Goal: Information Seeking & Learning: Learn about a topic

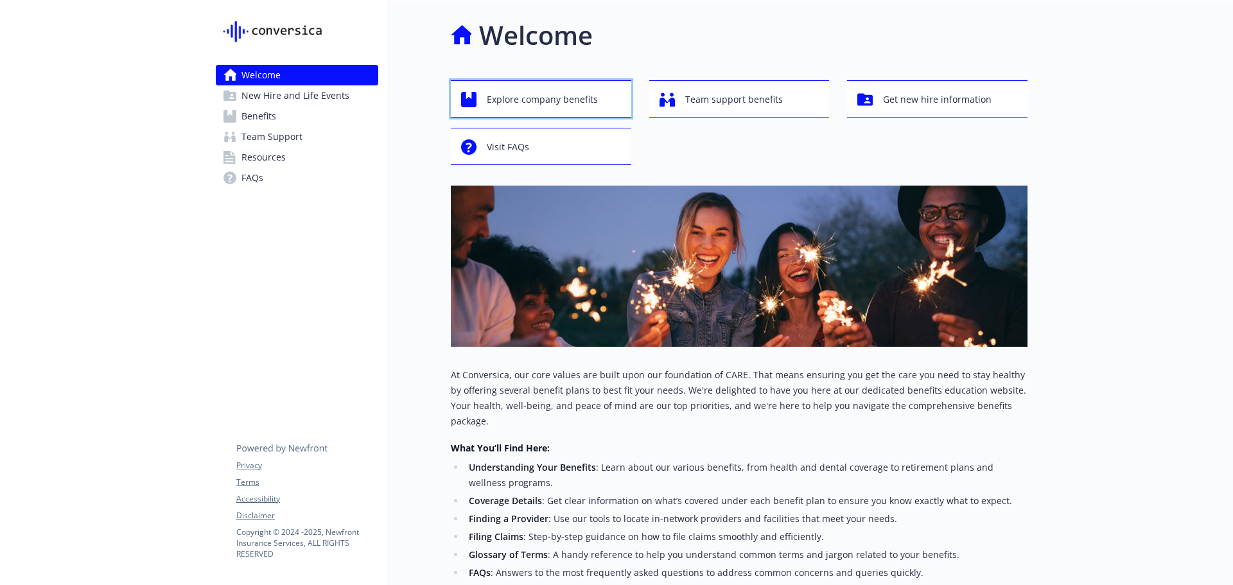
click at [566, 103] on span "Explore company benefits" at bounding box center [542, 99] width 111 height 24
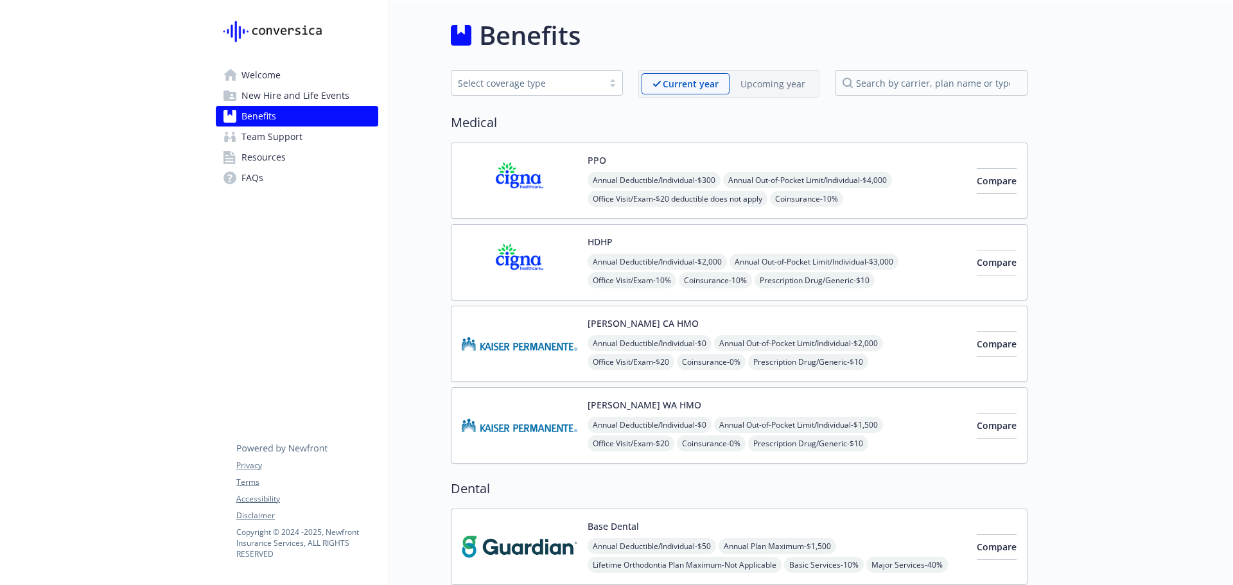
click at [516, 265] on img at bounding box center [520, 262] width 116 height 55
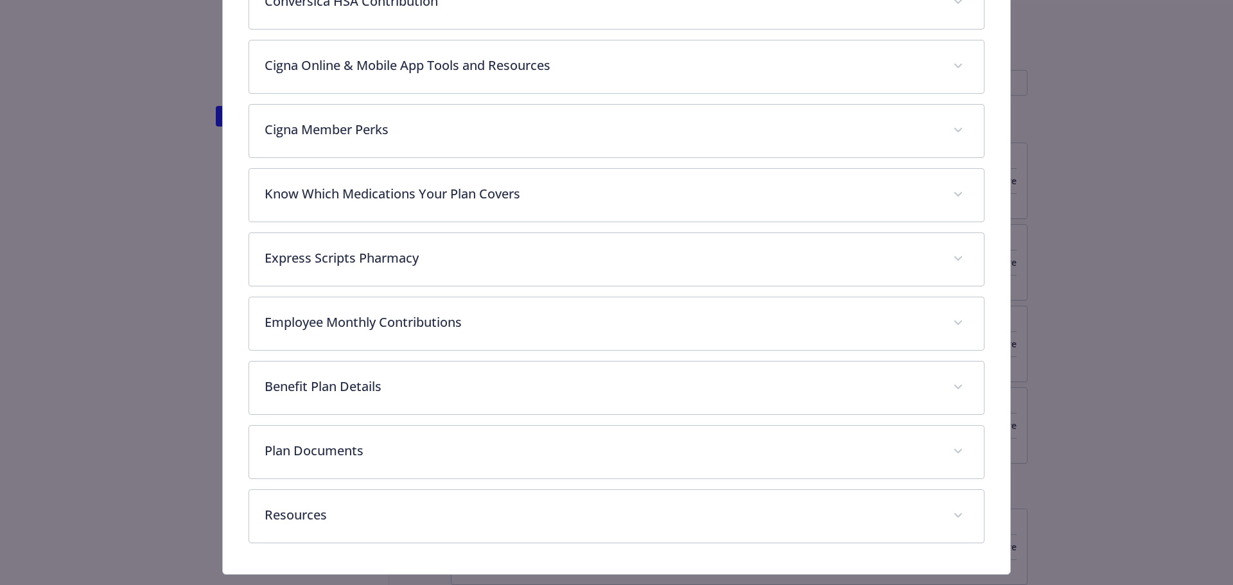
scroll to position [275, 0]
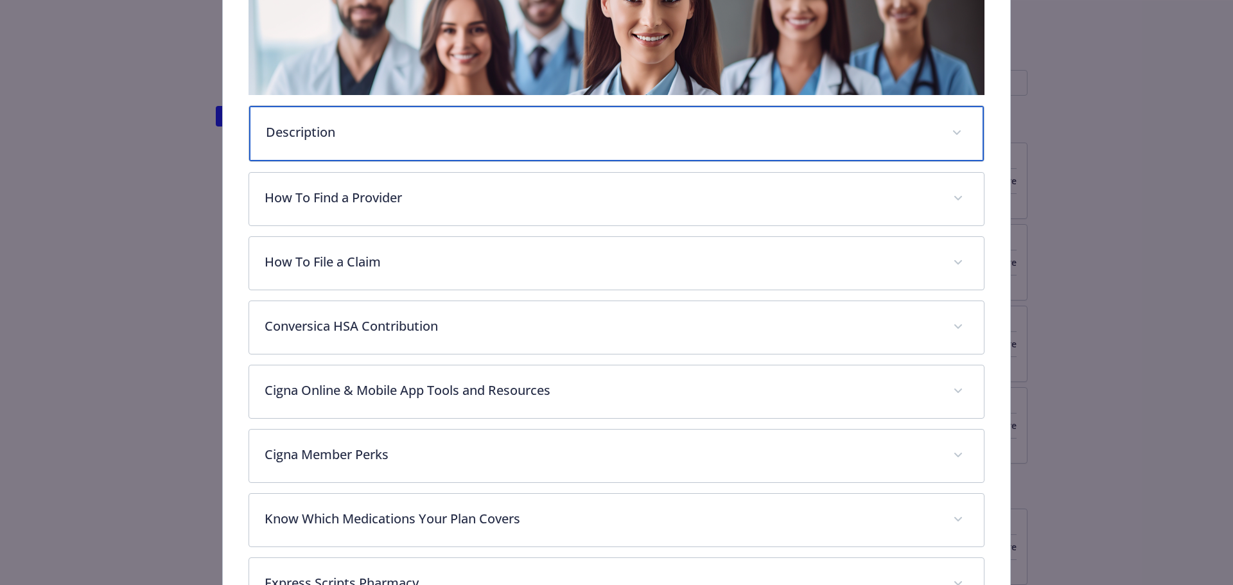
click at [423, 120] on div "Description" at bounding box center [616, 133] width 735 height 55
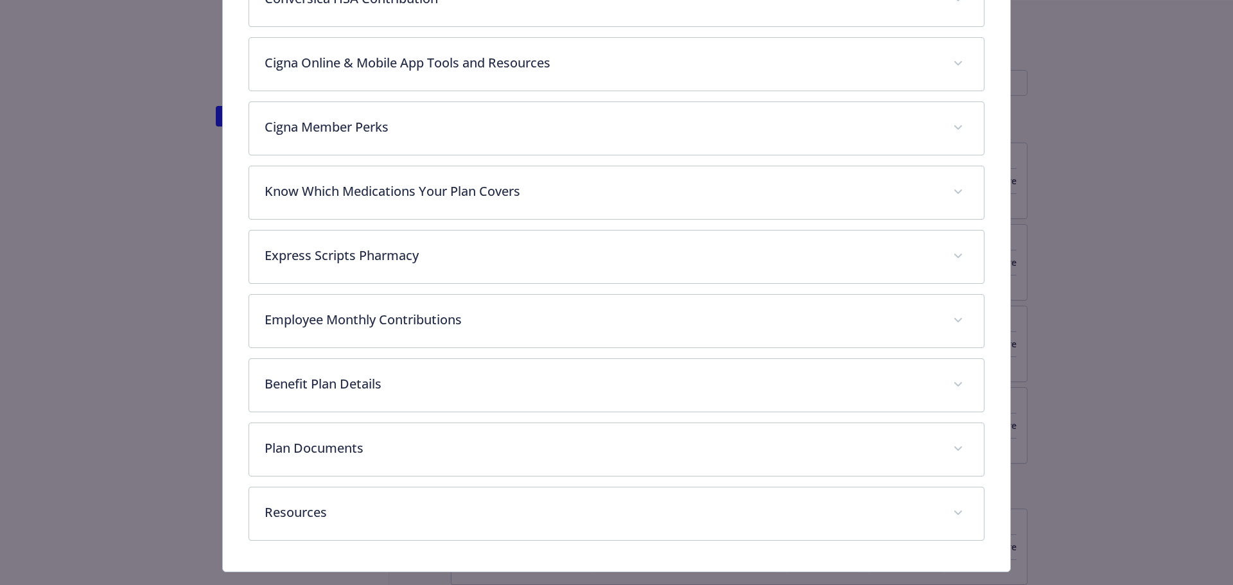
scroll to position [785, 0]
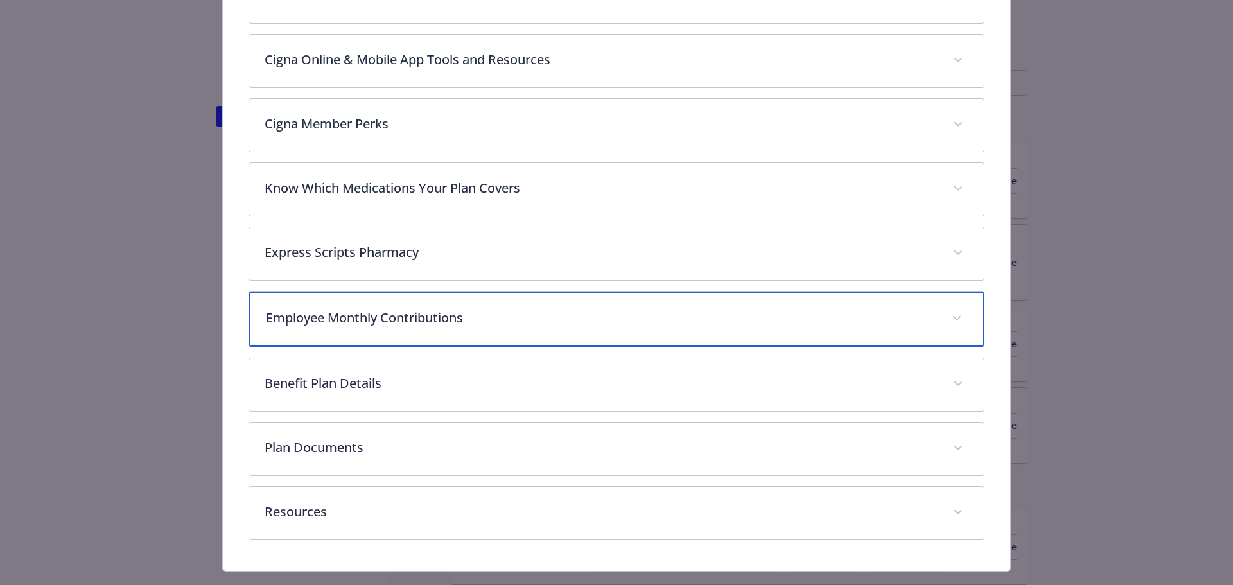
click at [473, 335] on div "Employee Monthly Contributions" at bounding box center [616, 319] width 735 height 55
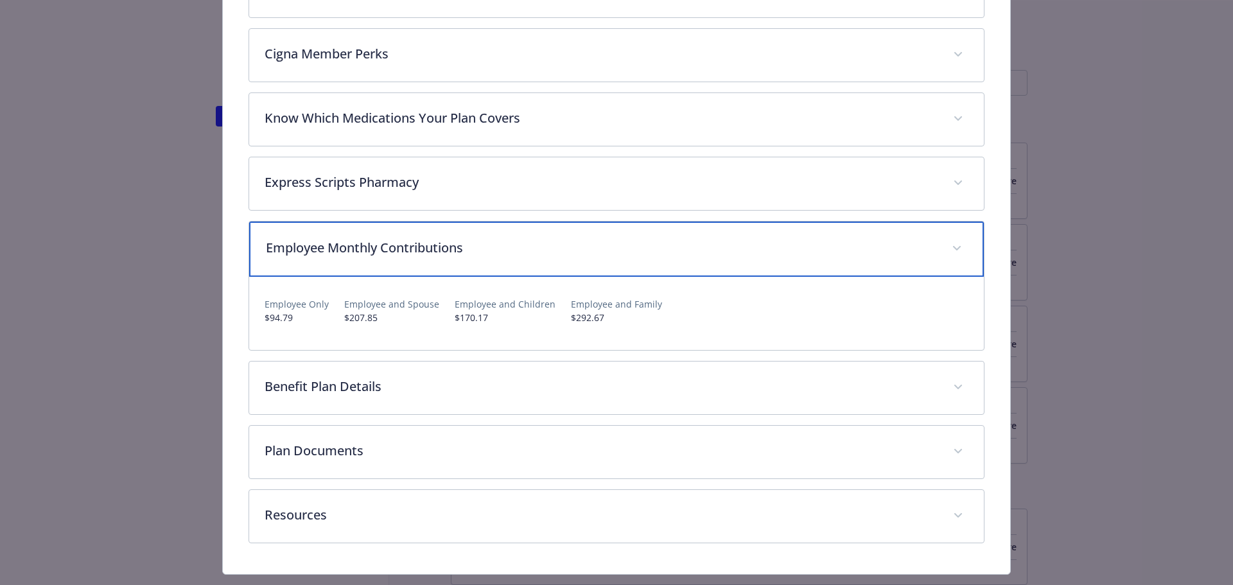
scroll to position [855, 0]
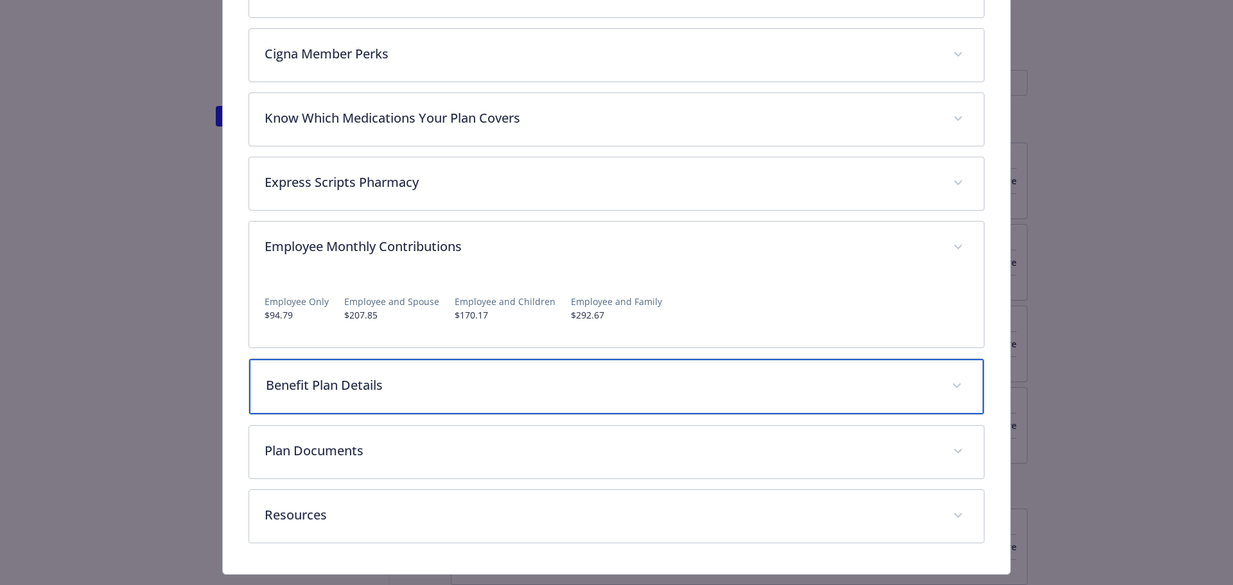
click at [385, 390] on p "Benefit Plan Details" at bounding box center [601, 385] width 671 height 19
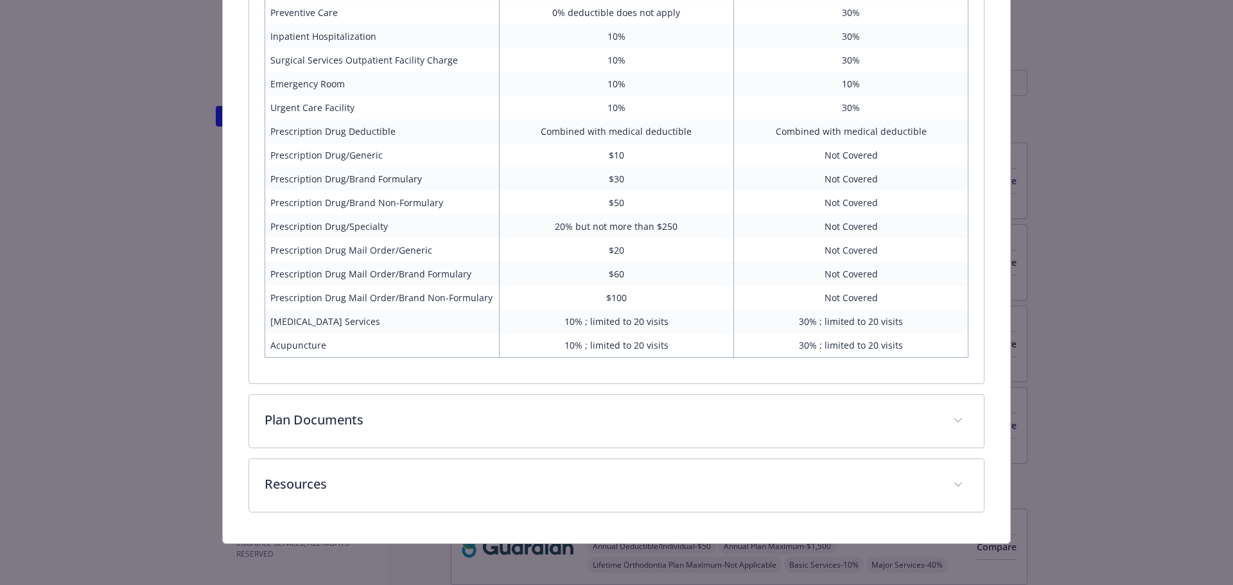
scroll to position [1517, 0]
click at [427, 377] on div "Benefit In Network Out of Network Annual Deductible/Individual $2,000 $2,800 An…" at bounding box center [616, 67] width 735 height 635
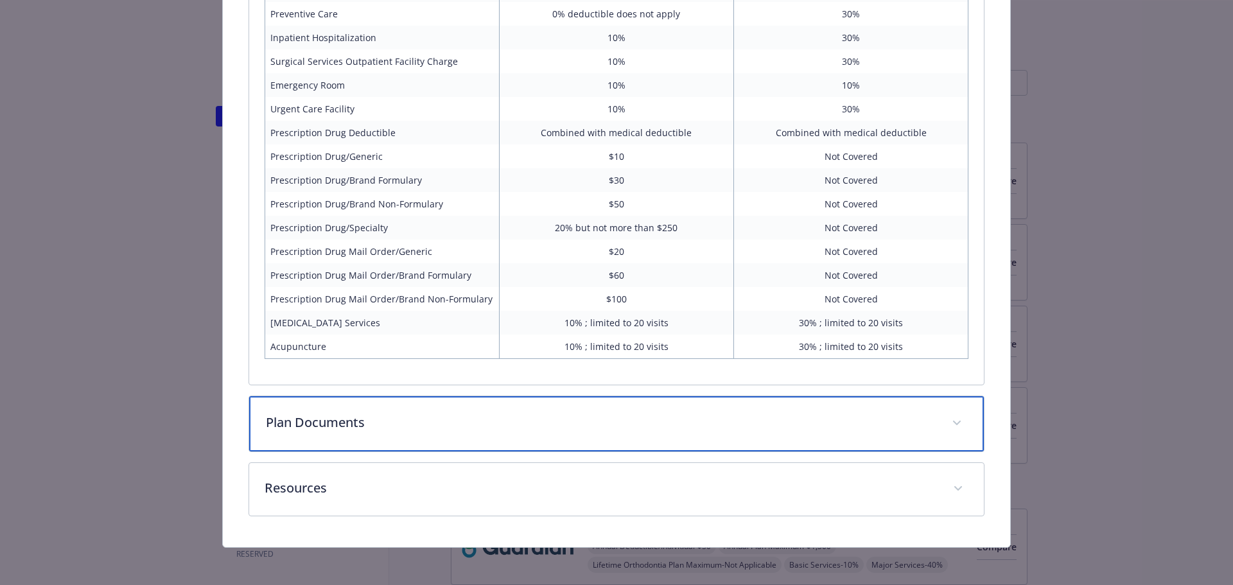
click at [409, 398] on div "Plan Documents" at bounding box center [616, 423] width 735 height 55
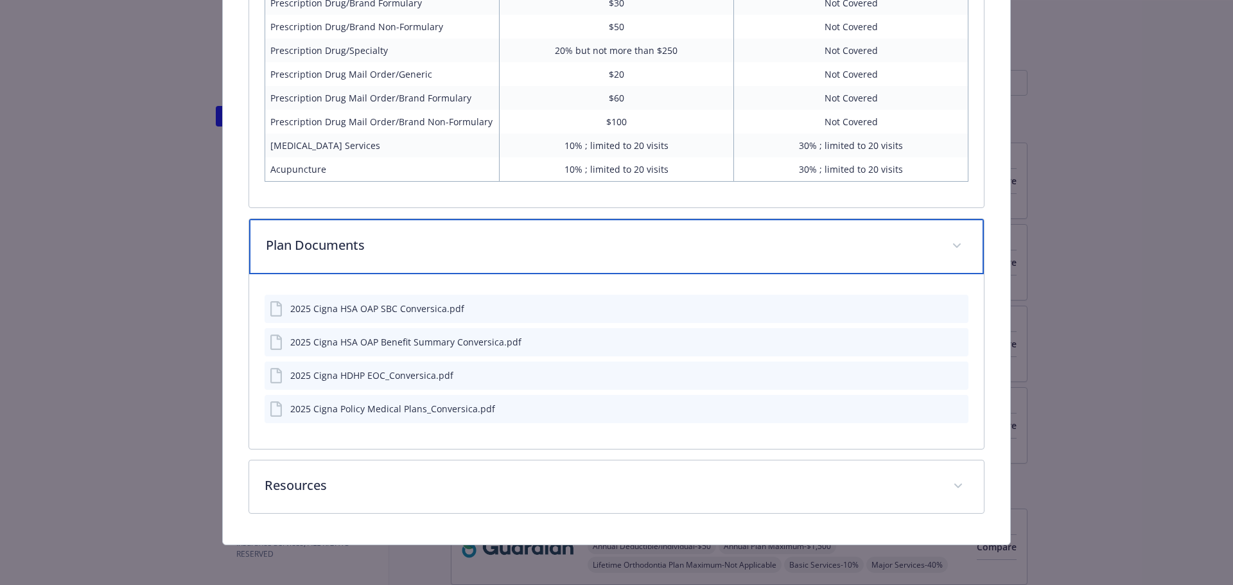
scroll to position [1694, 0]
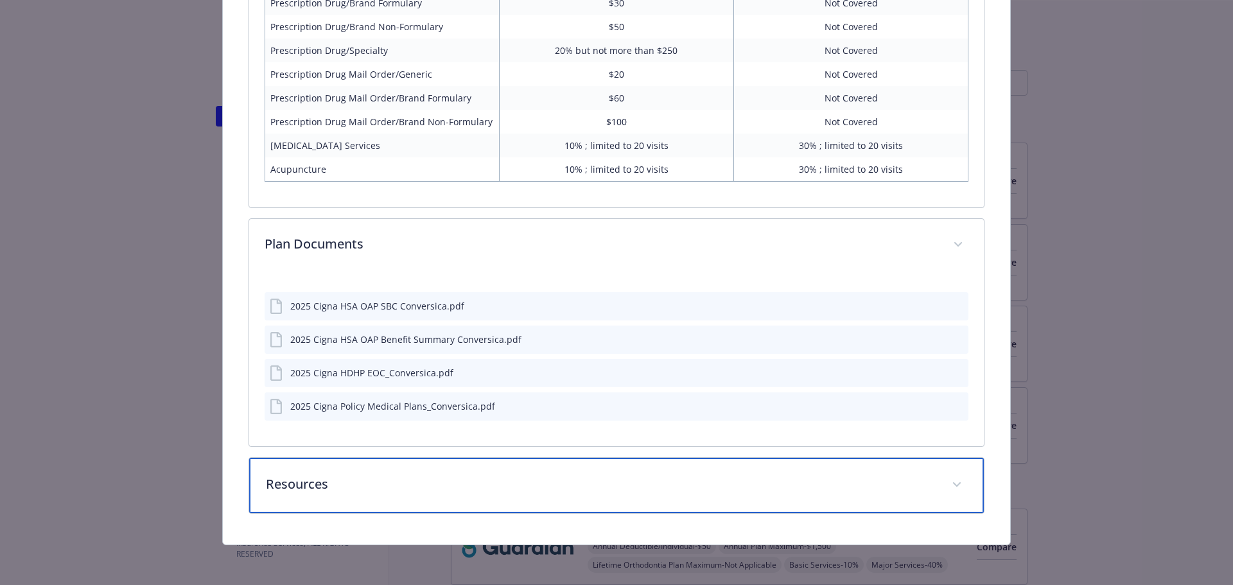
click at [493, 487] on p "Resources" at bounding box center [601, 483] width 671 height 19
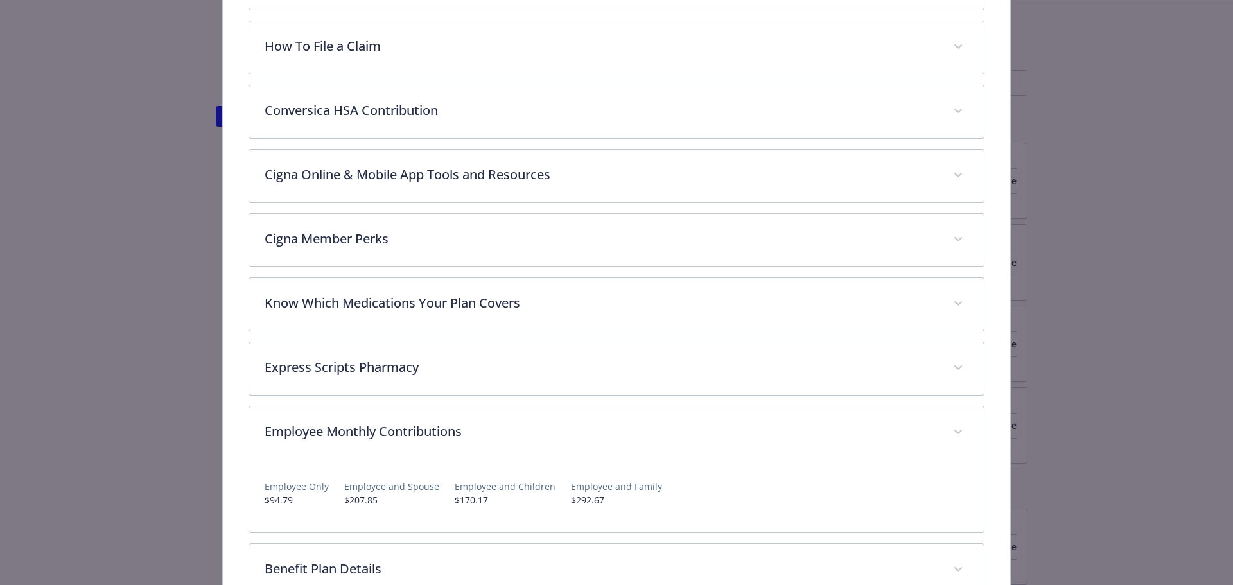
scroll to position [671, 0]
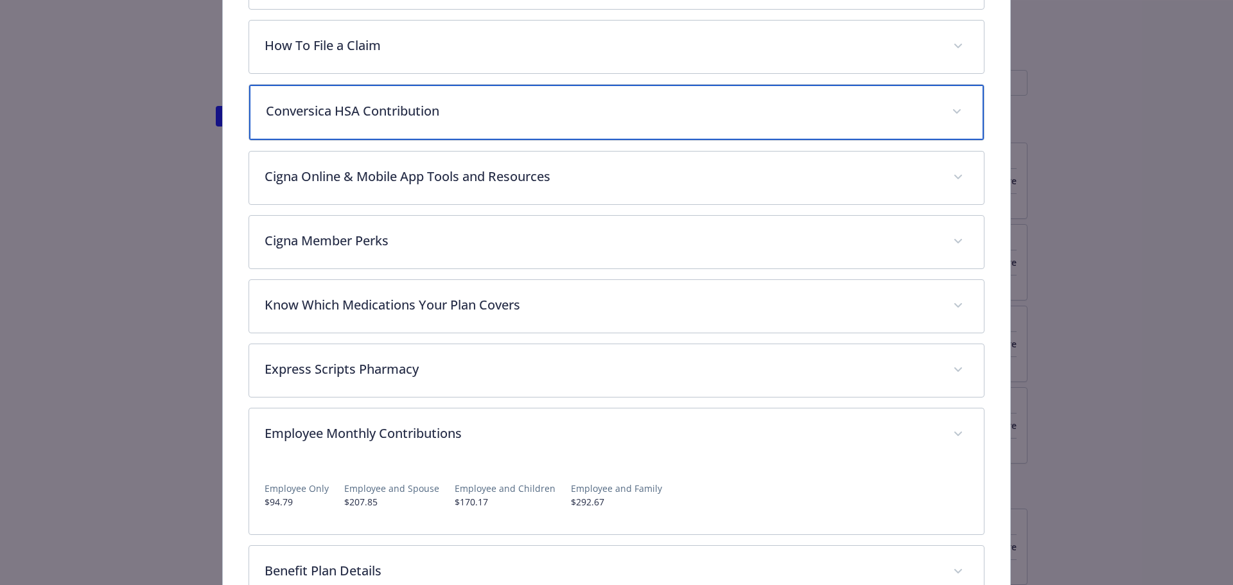
click at [564, 125] on div "Conversica HSA Contribution" at bounding box center [616, 112] width 735 height 55
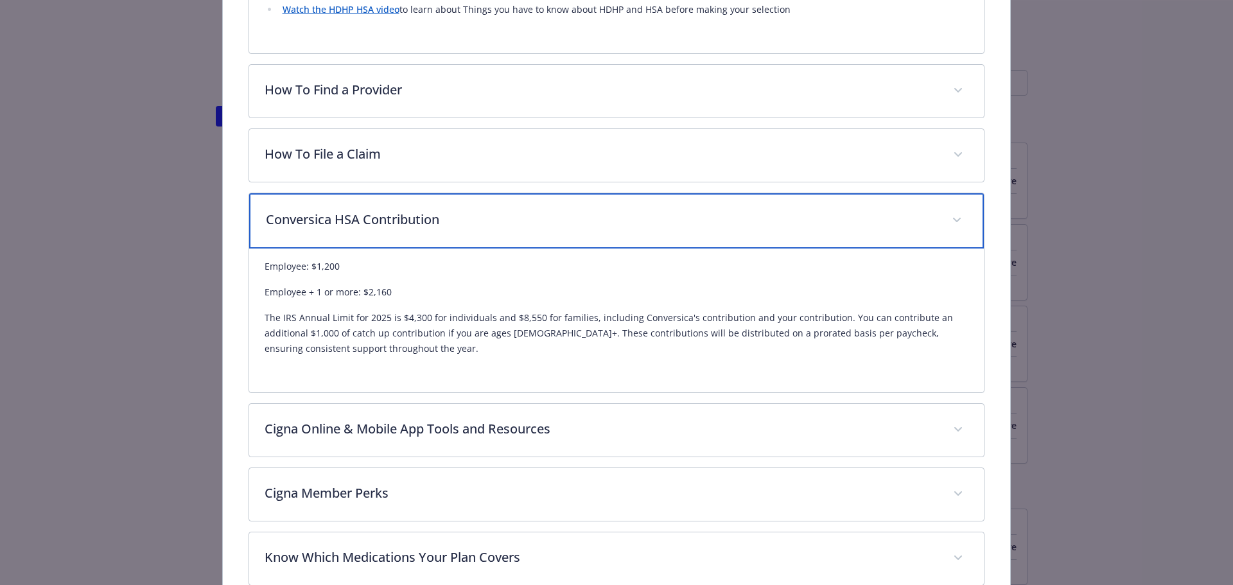
scroll to position [437, 0]
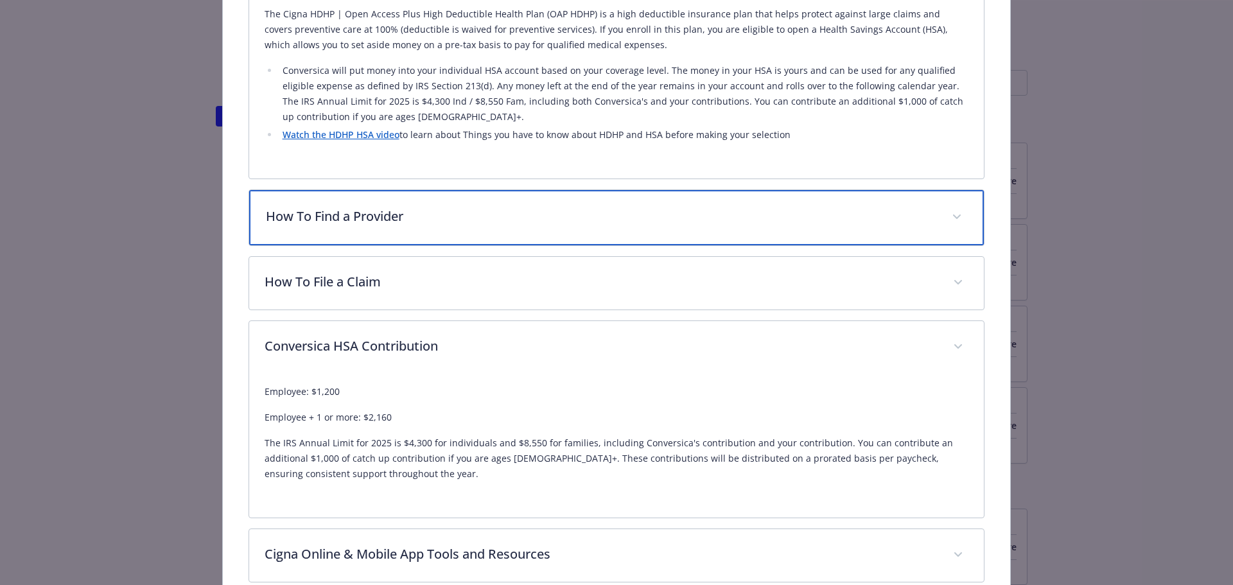
click at [479, 238] on div "How To Find a Provider" at bounding box center [616, 217] width 735 height 55
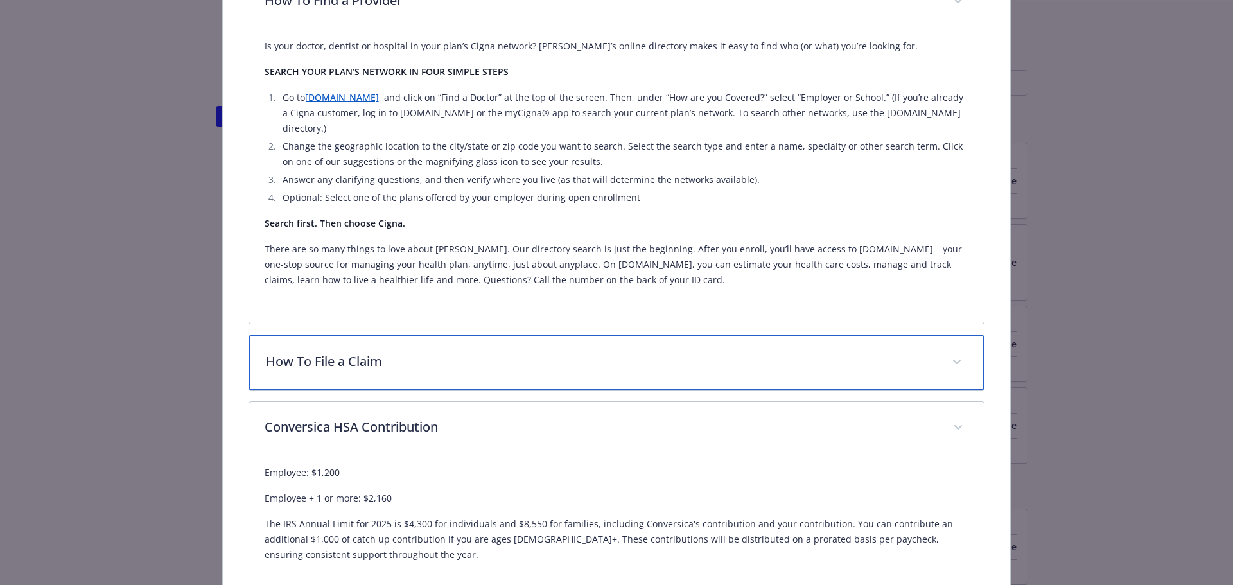
click at [398, 372] on div "How To File a Claim" at bounding box center [616, 362] width 735 height 55
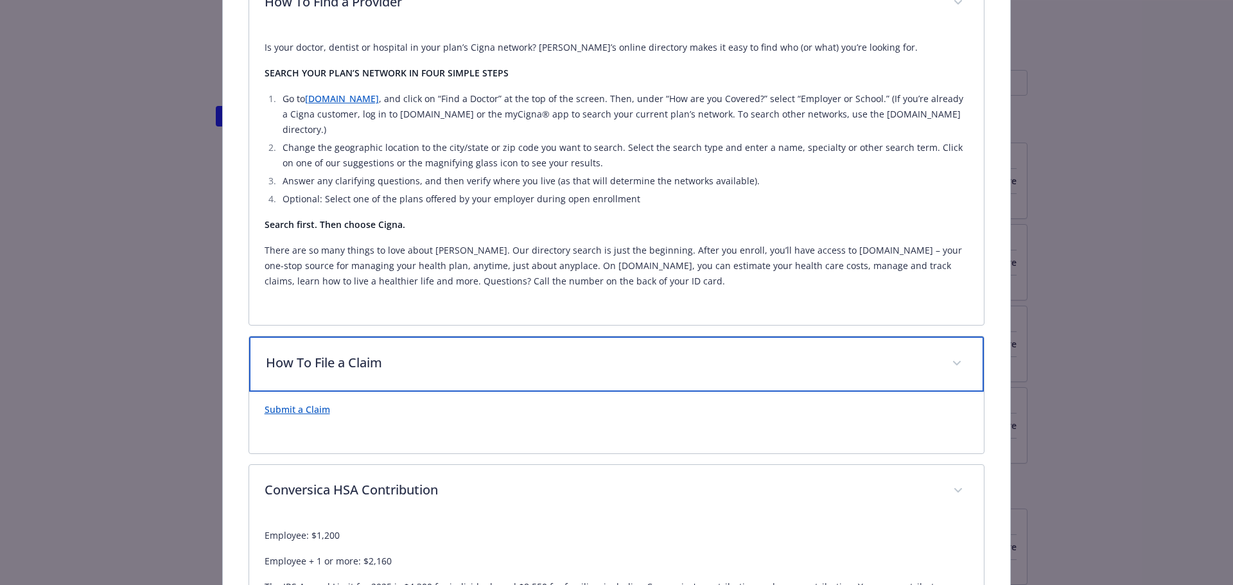
click at [398, 372] on div "How To File a Claim" at bounding box center [616, 363] width 735 height 55
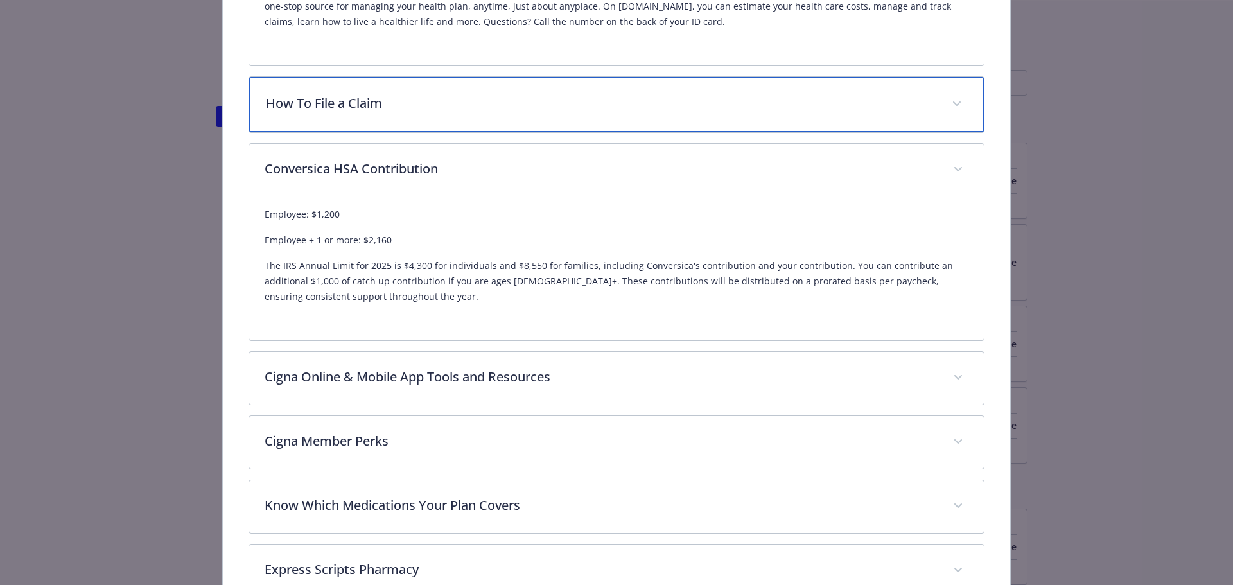
scroll to position [909, 0]
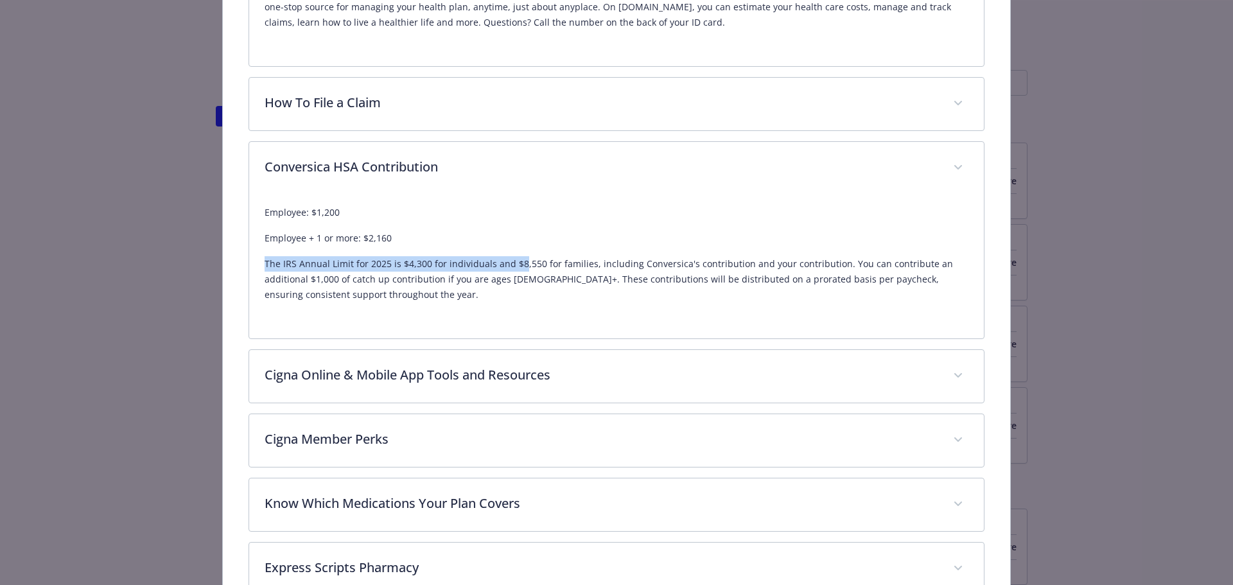
drag, startPoint x: 264, startPoint y: 252, endPoint x: 516, endPoint y: 250, distance: 251.7
click at [516, 256] on p "The IRS Annual Limit for 2025 is $4,300 for individuals and $8,550 for families…" at bounding box center [617, 279] width 704 height 46
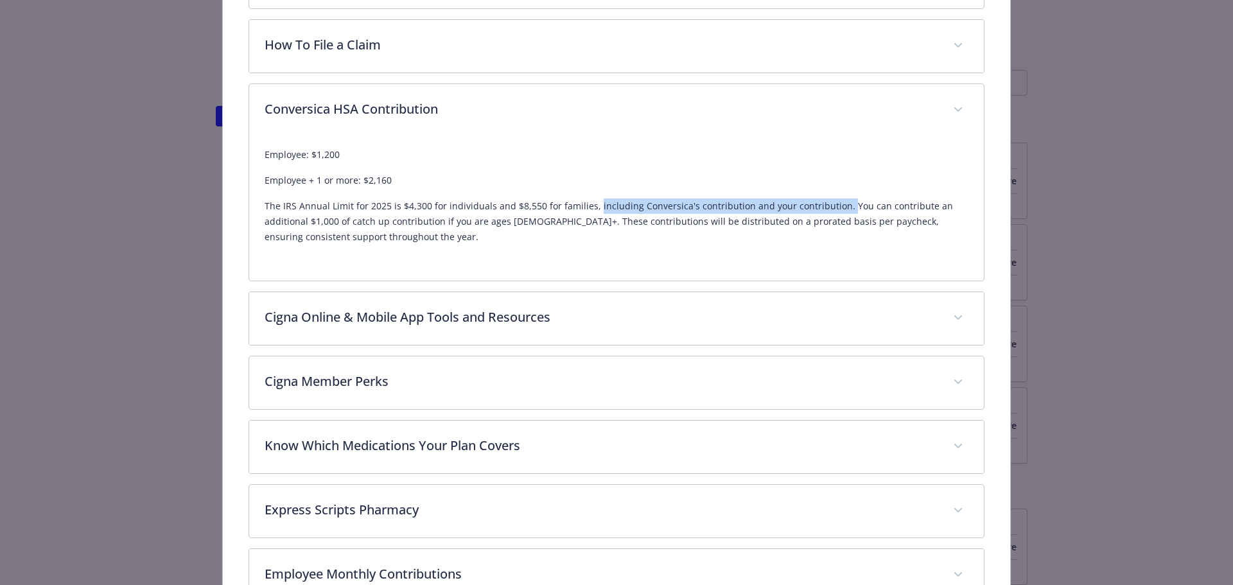
drag, startPoint x: 589, startPoint y: 188, endPoint x: 836, endPoint y: 179, distance: 246.7
click at [836, 179] on div "Employee: $1,200 Employee + 1 or more: $2,160 The IRS Annual Limit for 2025 is …" at bounding box center [617, 196] width 704 height 98
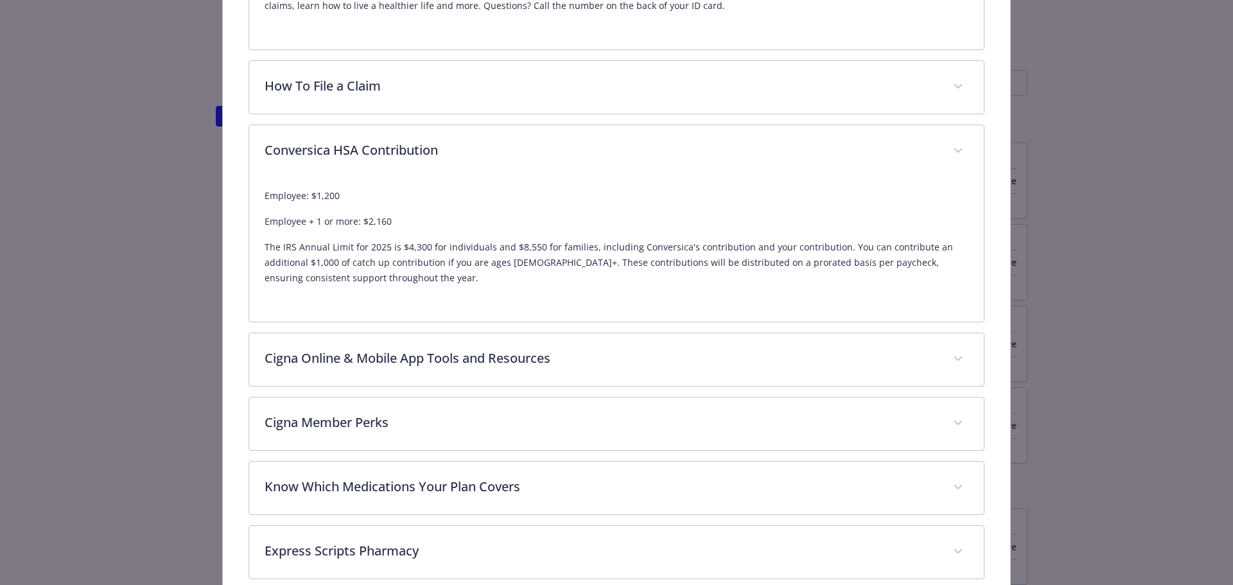
scroll to position [925, 0]
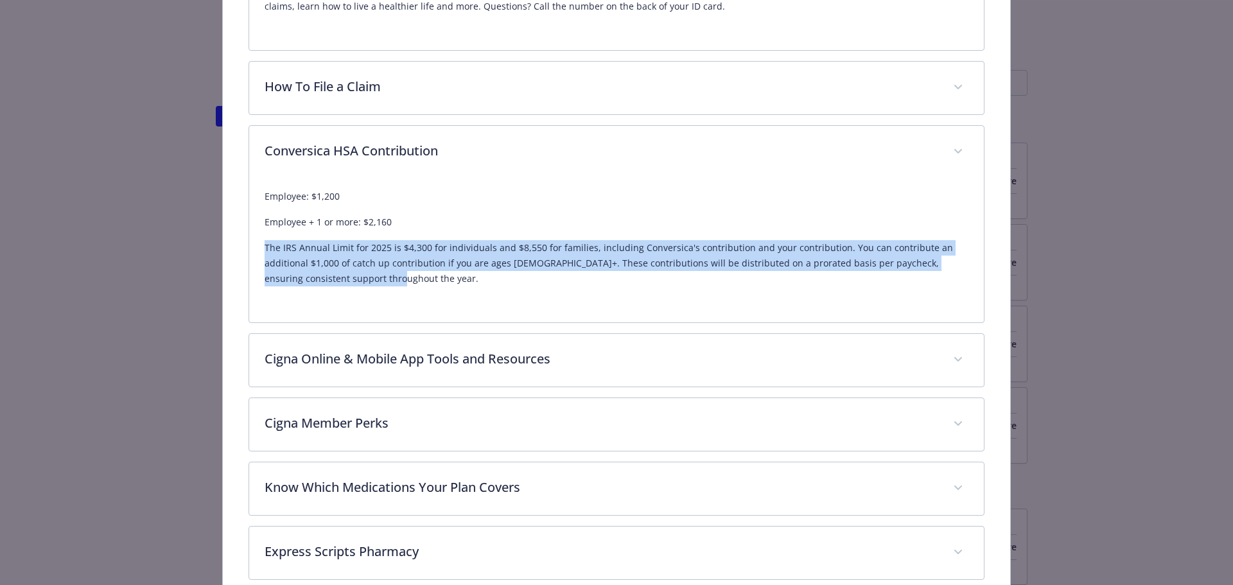
drag, startPoint x: 257, startPoint y: 229, endPoint x: 433, endPoint y: 281, distance: 182.8
click at [433, 281] on div "Employee: $1,200 Employee + 1 or more: $2,160 The IRS Annual Limit for 2025 is …" at bounding box center [616, 250] width 735 height 144
click at [433, 281] on div "Employee: $1,200 Employee + 1 or more: $2,160 The IRS Annual Limit for 2025 is …" at bounding box center [617, 242] width 704 height 128
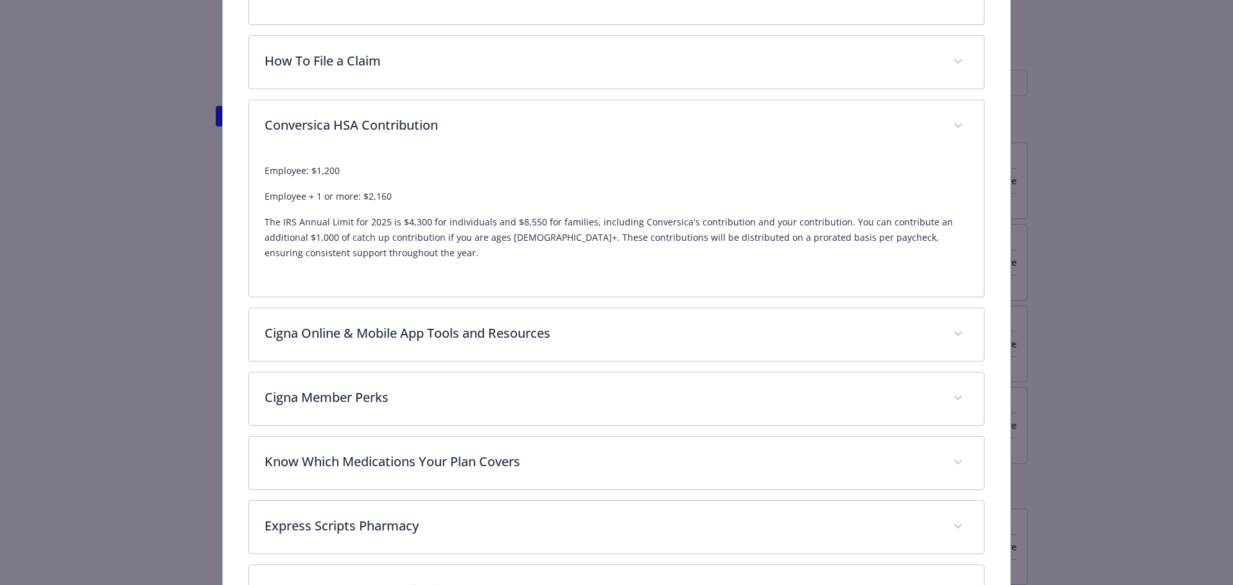
scroll to position [950, 0]
drag, startPoint x: 336, startPoint y: 159, endPoint x: 362, endPoint y: 168, distance: 28.0
click at [362, 168] on div "Employee: $1,200 Employee + 1 or more: $2,160 The IRS Annual Limit for 2025 is …" at bounding box center [617, 213] width 704 height 98
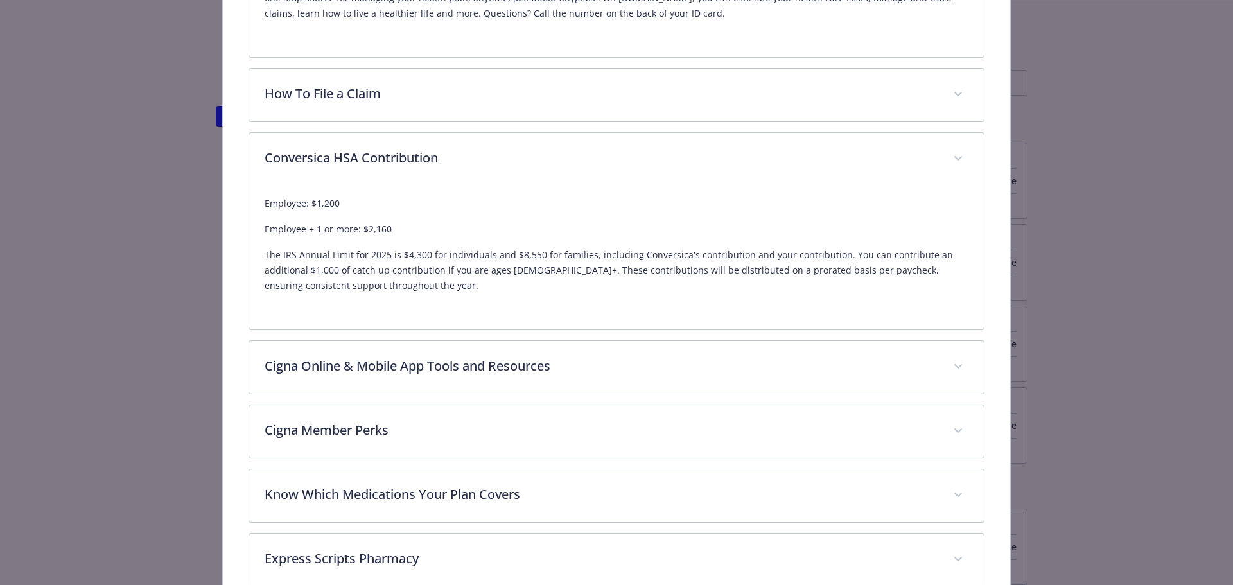
scroll to position [918, 0]
drag, startPoint x: 347, startPoint y: 187, endPoint x: 240, endPoint y: 179, distance: 107.5
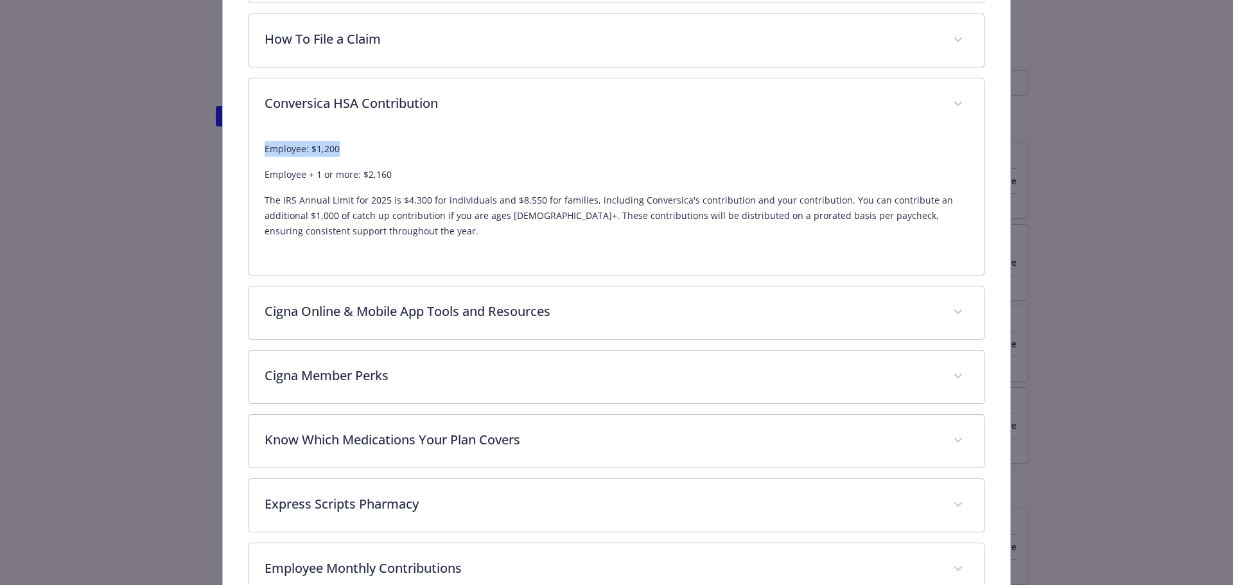
scroll to position [973, 0]
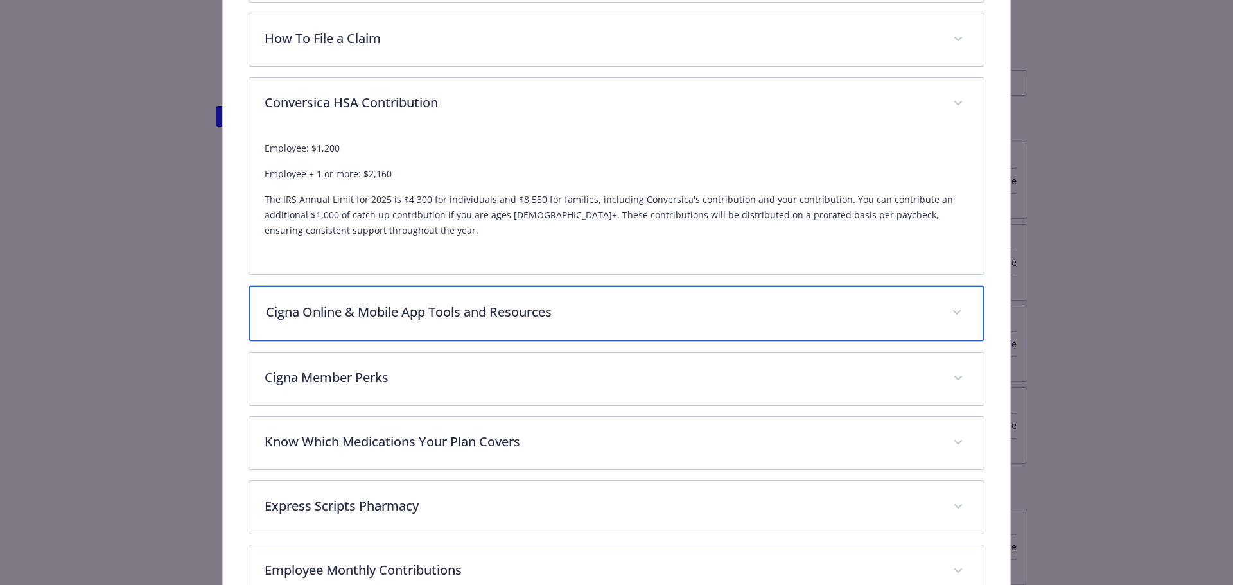
click at [441, 302] on p "Cigna Online & Mobile App Tools and Resources" at bounding box center [601, 311] width 671 height 19
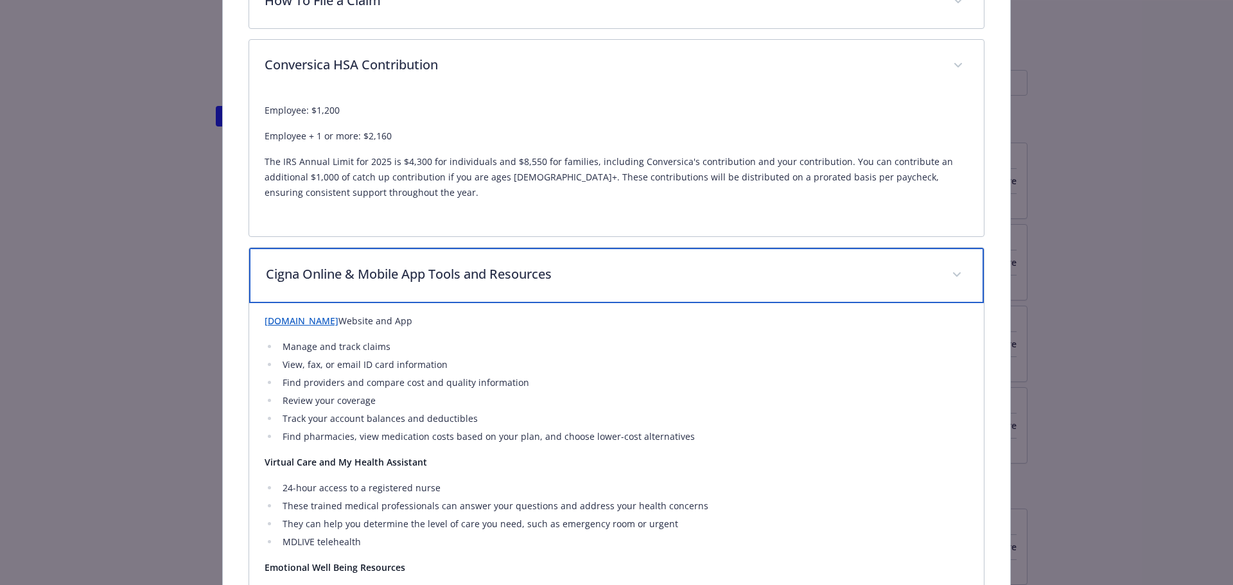
scroll to position [1012, 0]
click at [440, 264] on p "Cigna Online & Mobile App Tools and Resources" at bounding box center [601, 273] width 671 height 19
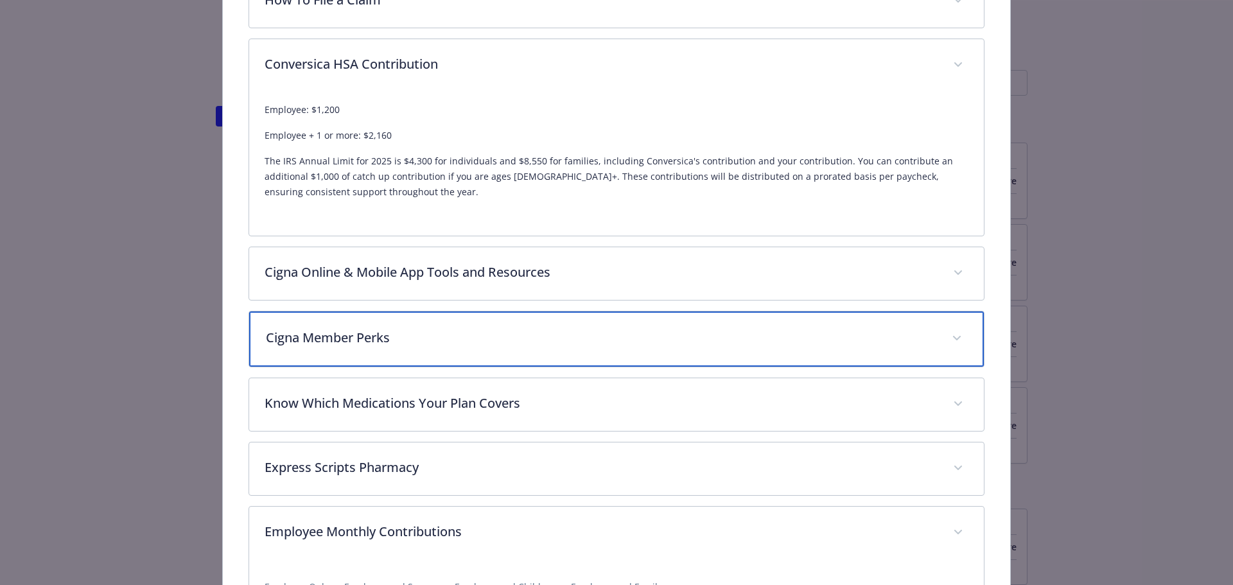
click at [449, 328] on p "Cigna Member Perks" at bounding box center [601, 337] width 671 height 19
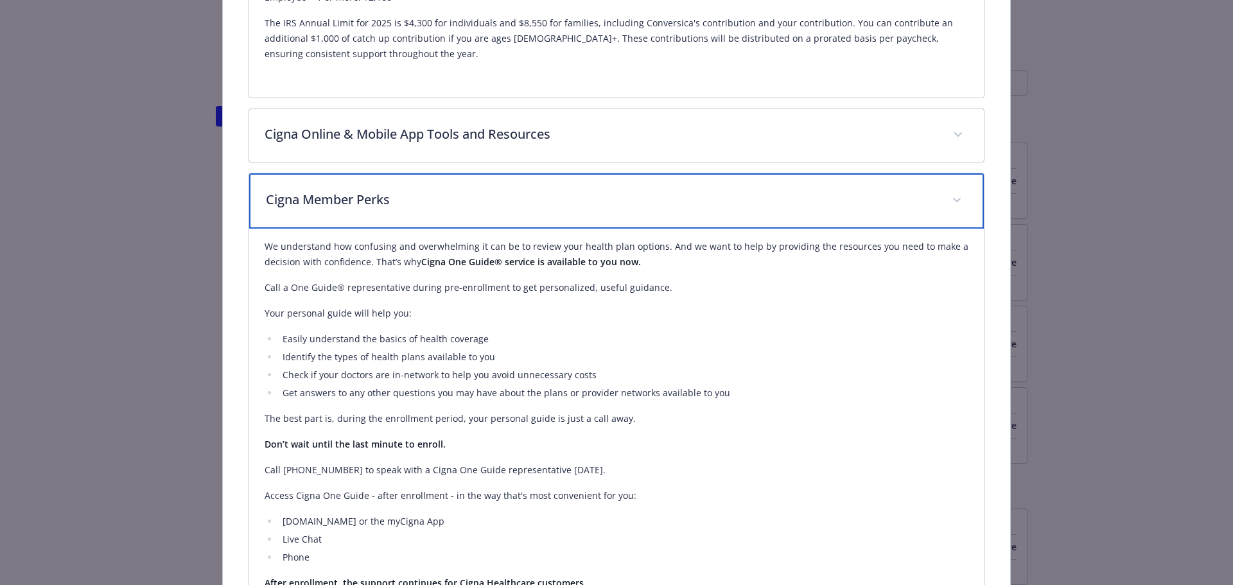
scroll to position [1182, 0]
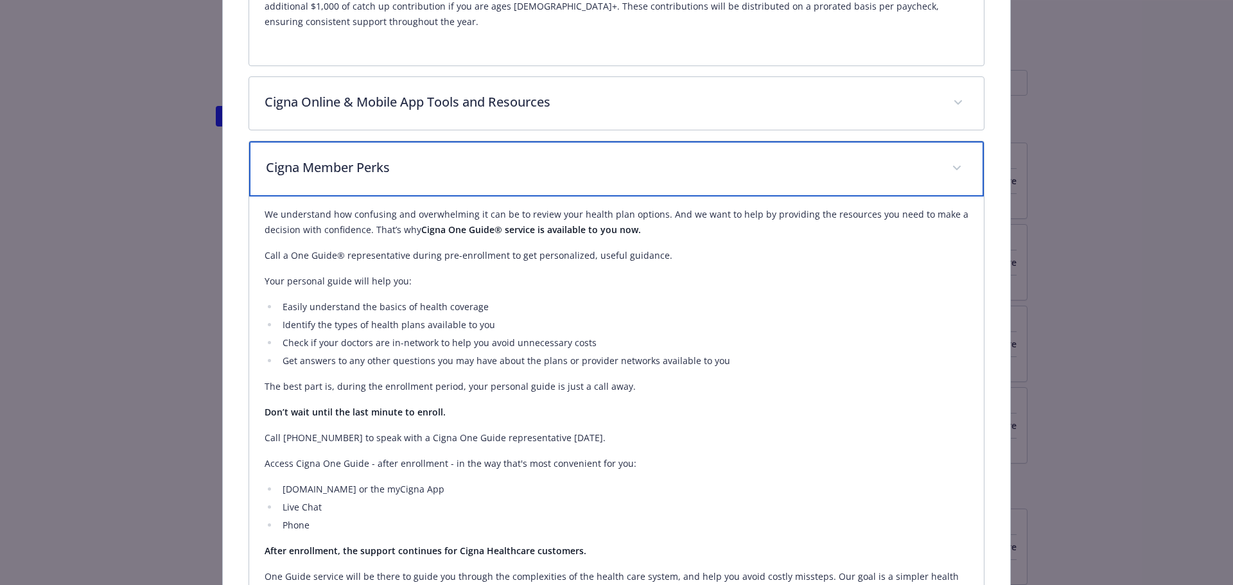
click at [519, 164] on div "Cigna Member Perks" at bounding box center [616, 168] width 735 height 55
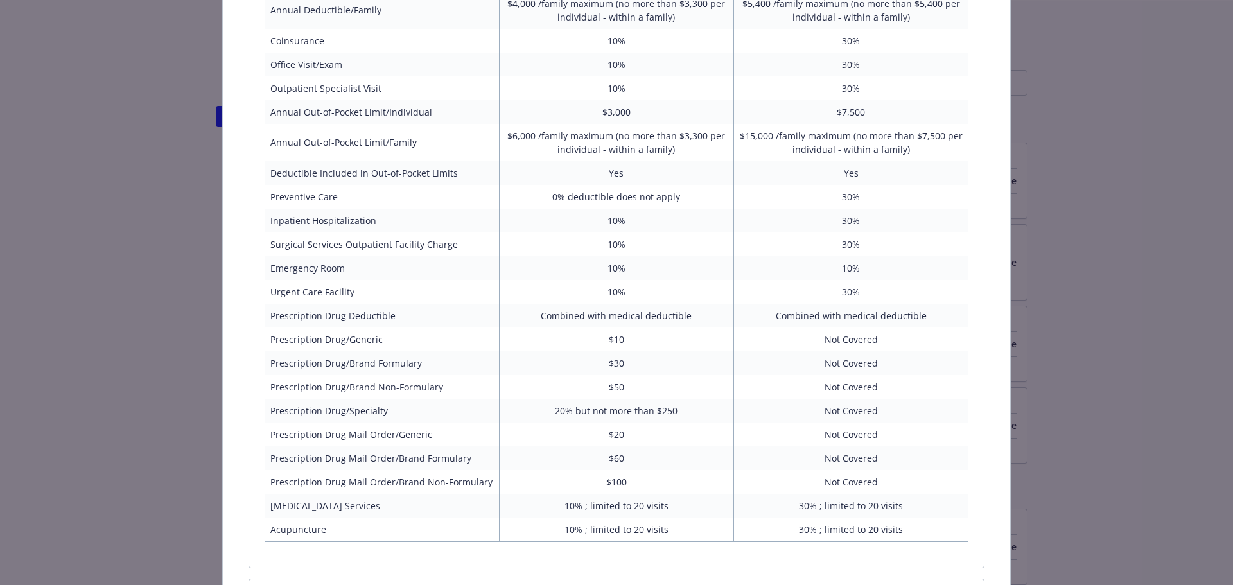
scroll to position [1777, 0]
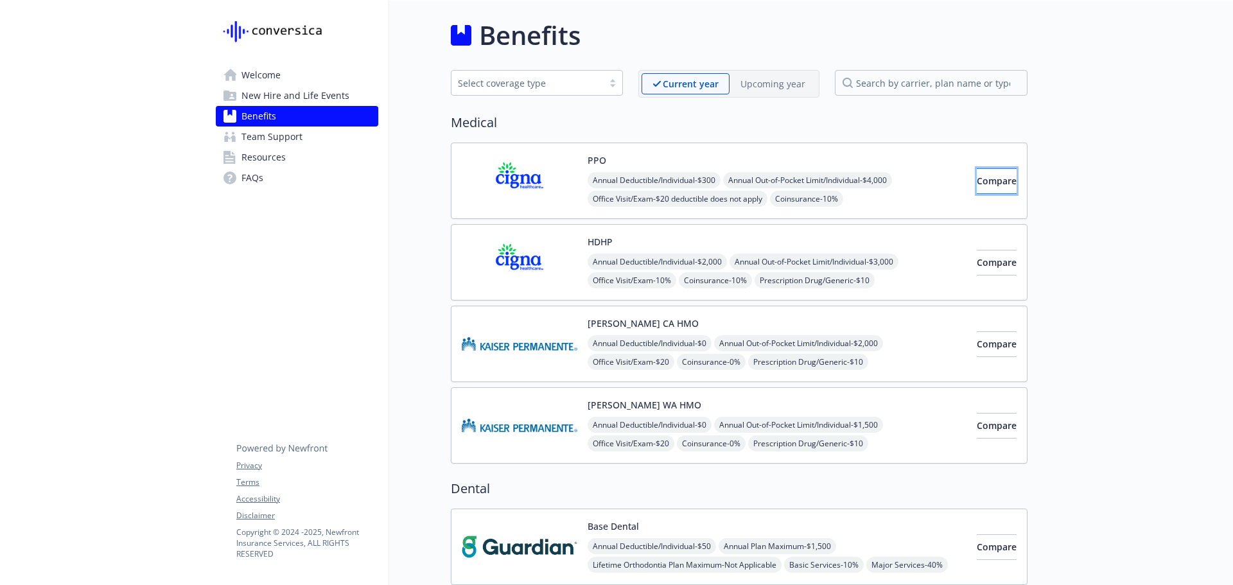
click at [977, 179] on span "Compare" at bounding box center [997, 181] width 40 height 12
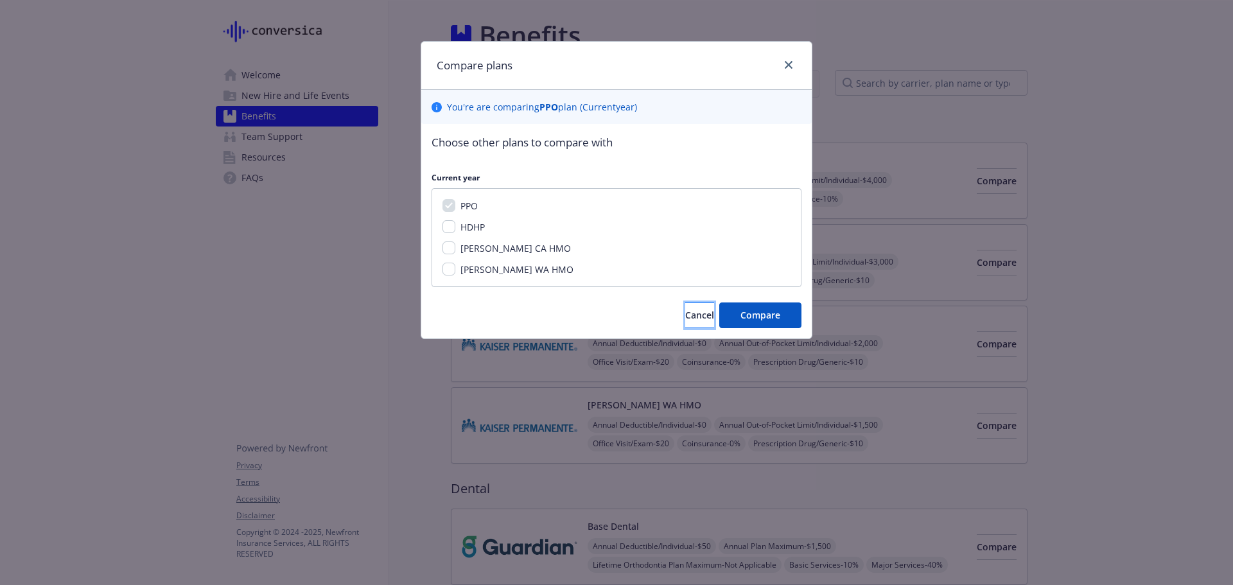
click at [685, 316] on span "Cancel" at bounding box center [699, 315] width 29 height 12
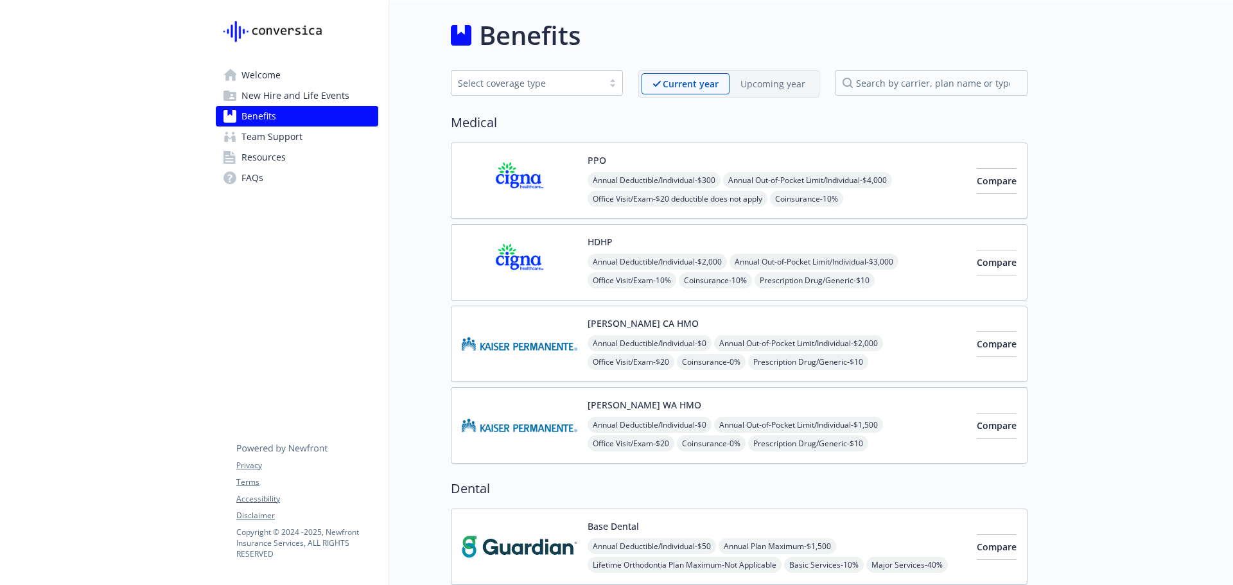
click at [531, 178] on img at bounding box center [520, 180] width 116 height 55
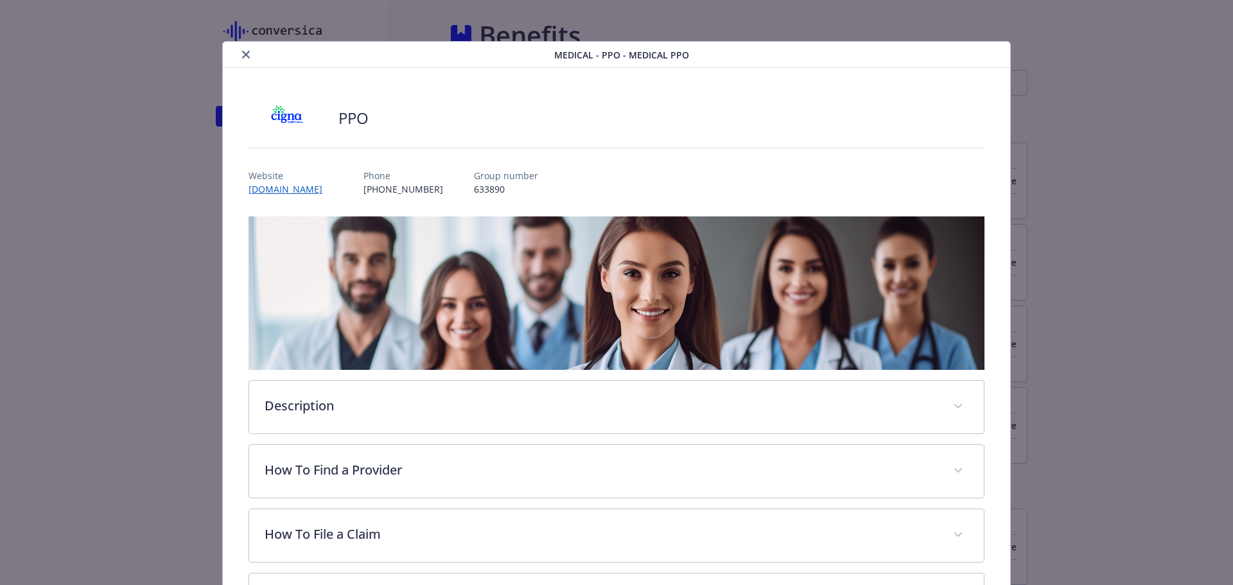
scroll to position [39, 0]
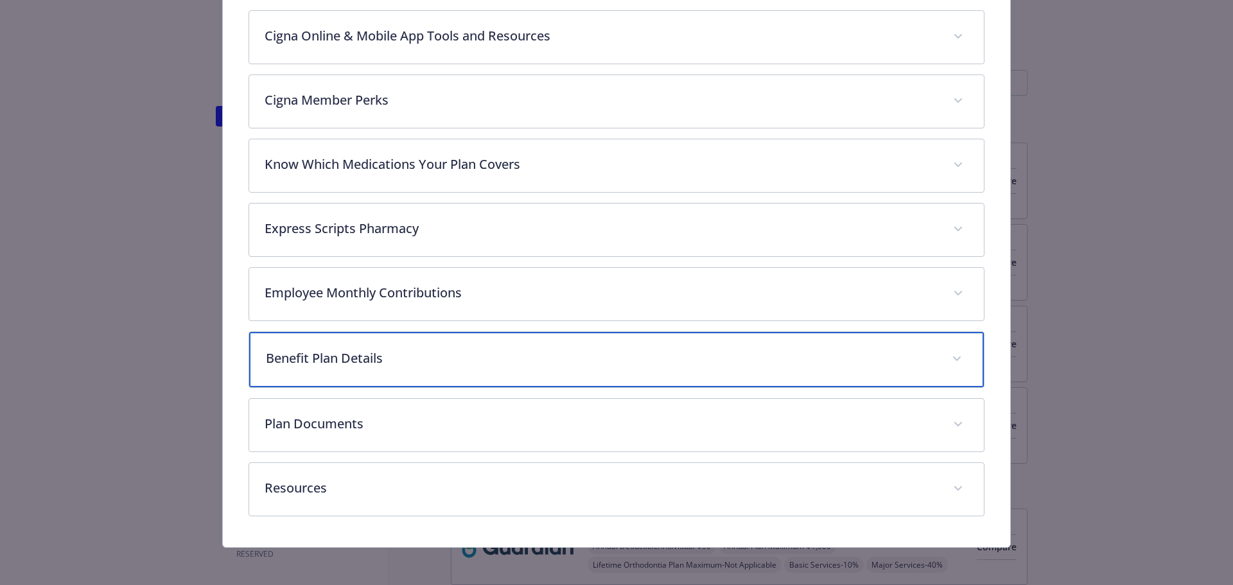
click at [410, 365] on p "Benefit Plan Details" at bounding box center [601, 358] width 671 height 19
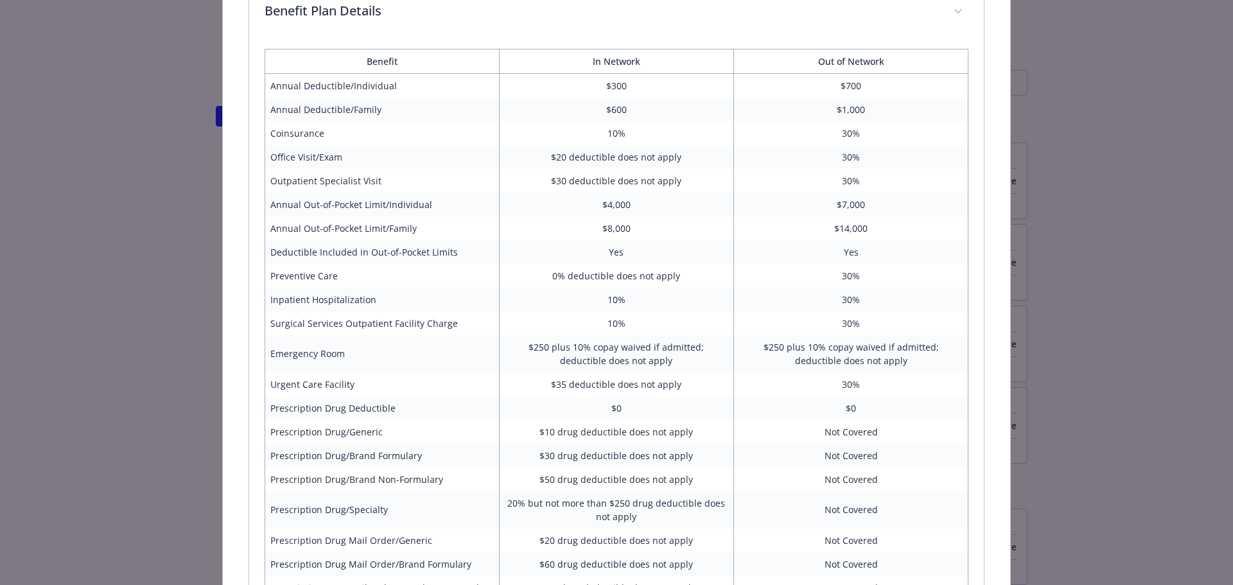
scroll to position [907, 0]
click at [619, 218] on td "$8,000" at bounding box center [616, 230] width 234 height 24
click at [609, 215] on td "$4,000" at bounding box center [616, 206] width 234 height 24
drag, startPoint x: 657, startPoint y: 192, endPoint x: 670, endPoint y: 195, distance: 13.2
click at [670, 195] on td "$4,000" at bounding box center [616, 206] width 234 height 24
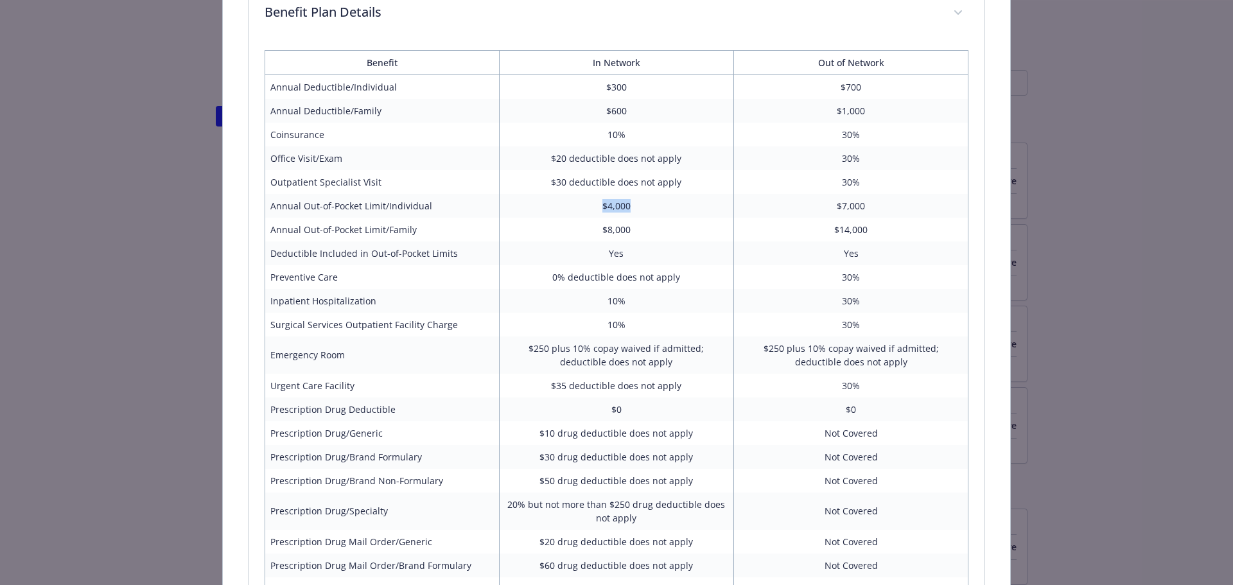
click at [670, 195] on td "$4,000" at bounding box center [616, 206] width 234 height 24
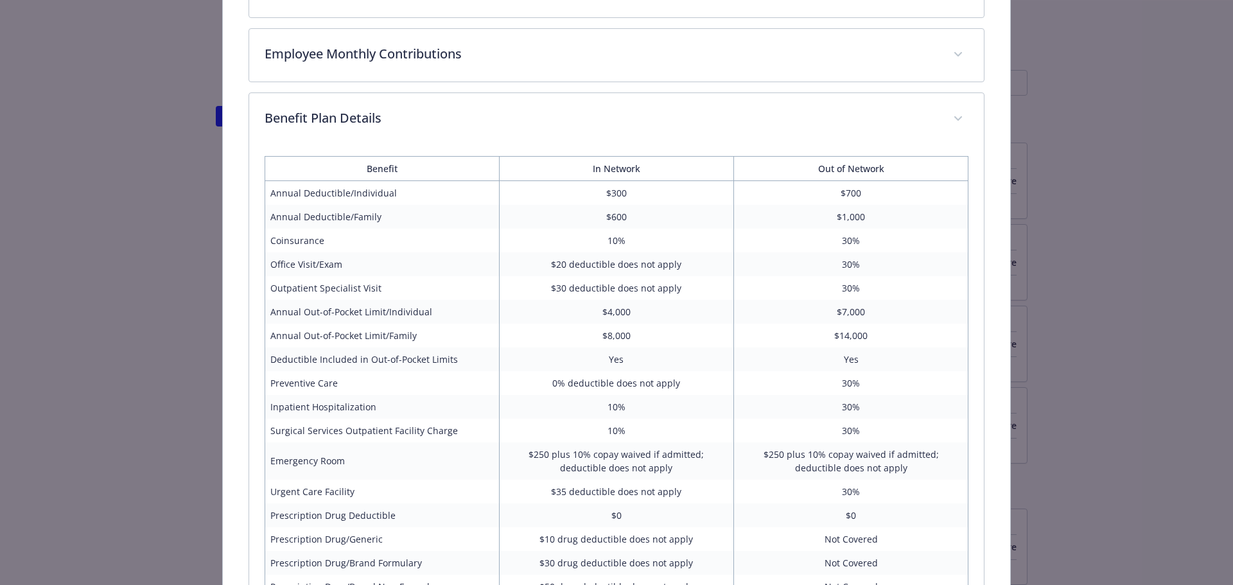
scroll to position [779, 0]
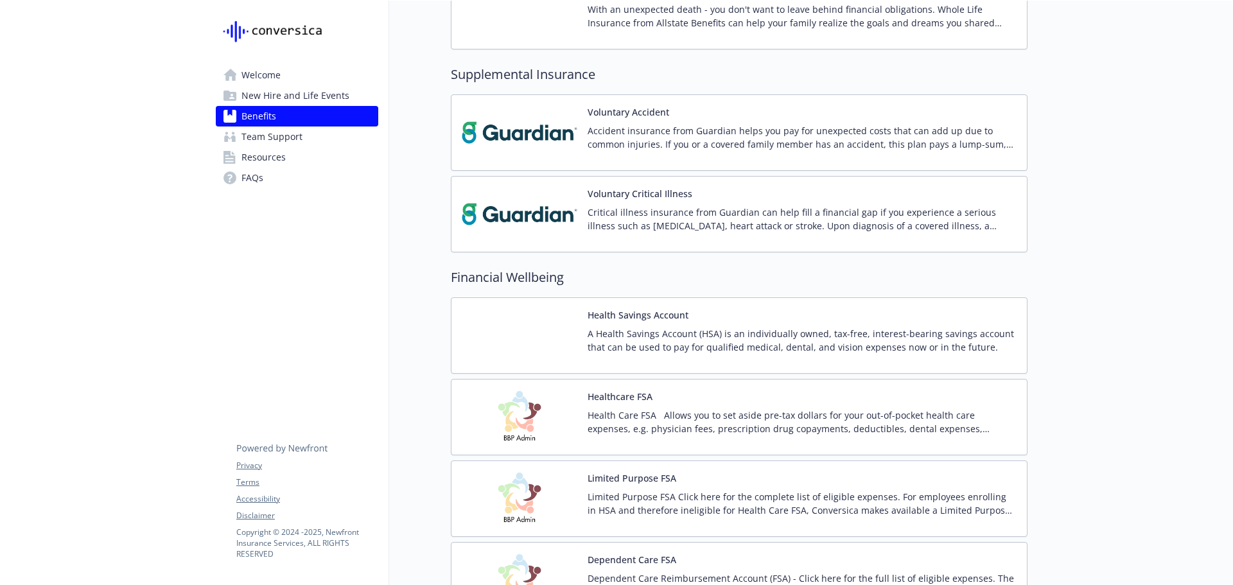
scroll to position [1888, 10]
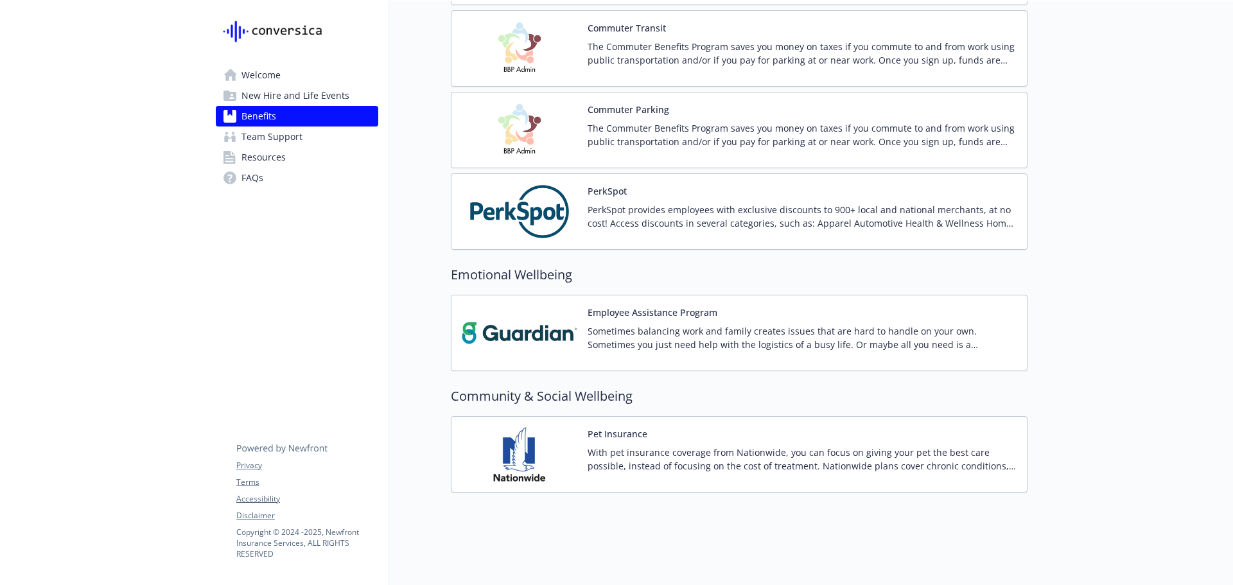
click at [476, 475] on div "Pet Insurance With pet insurance coverage from Nationwide, you can focus on giv…" at bounding box center [739, 454] width 577 height 76
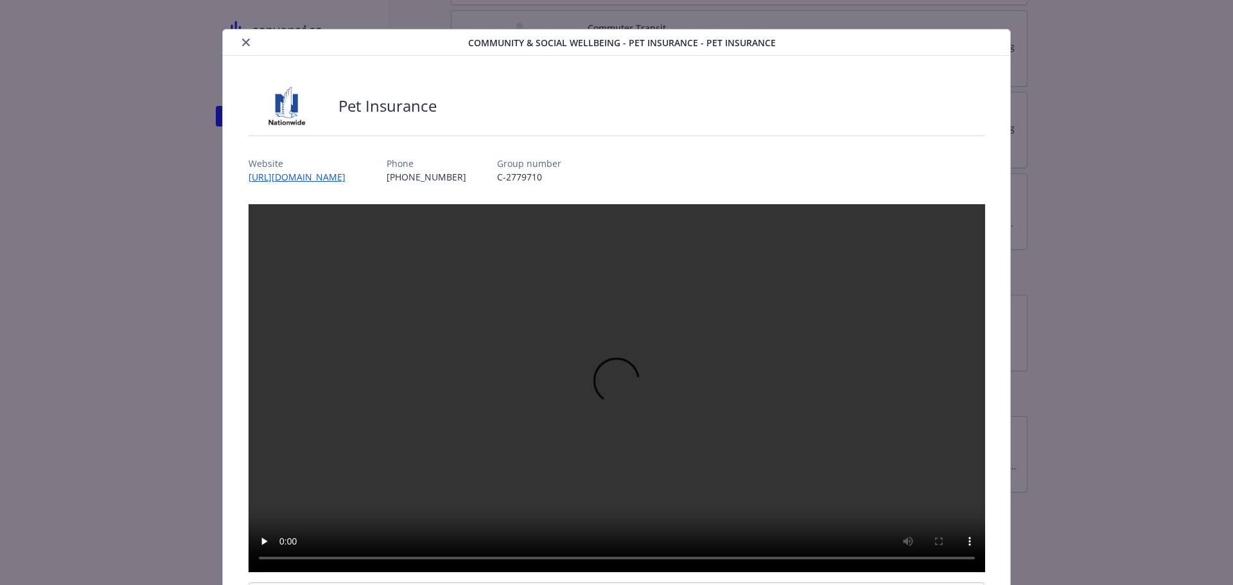
scroll to position [372, 0]
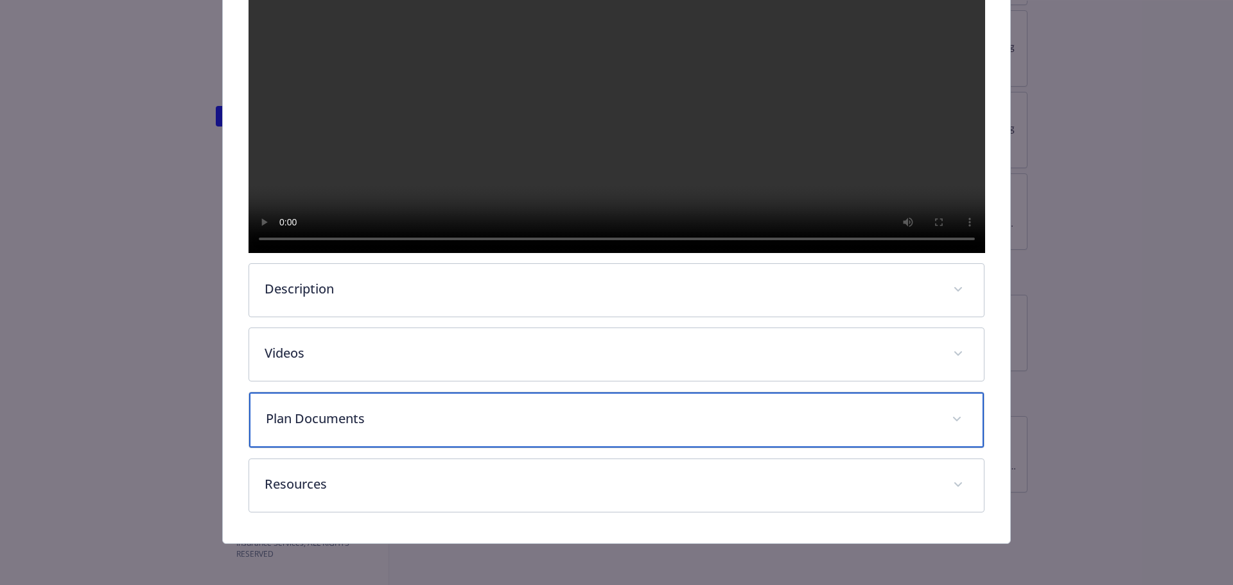
click at [327, 430] on div "Plan Documents" at bounding box center [616, 419] width 735 height 55
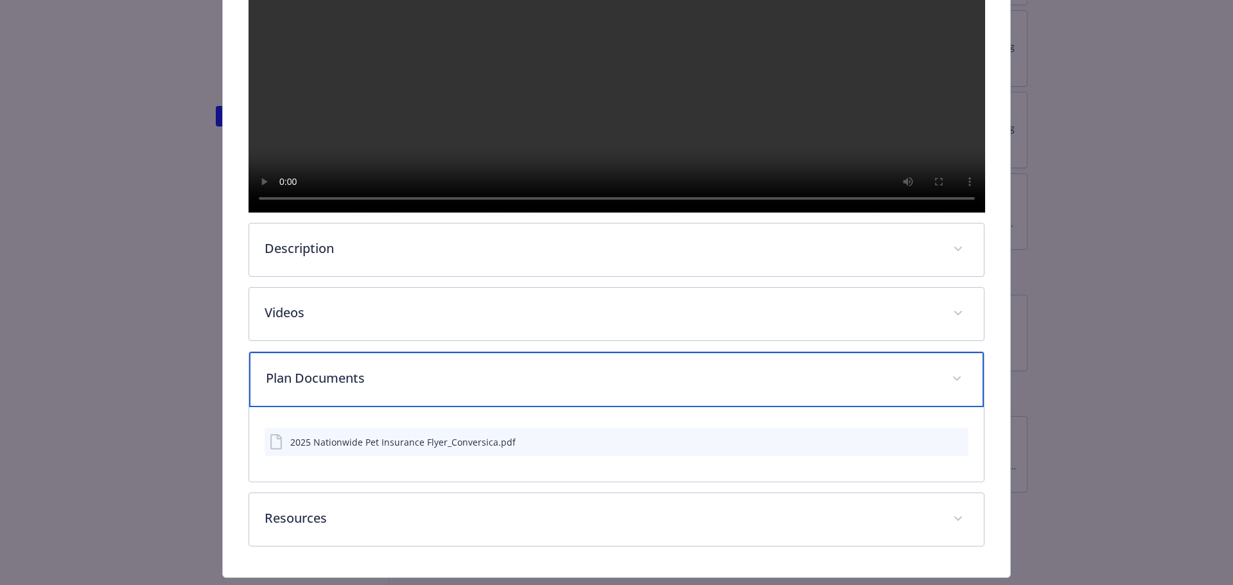
scroll to position [449, 0]
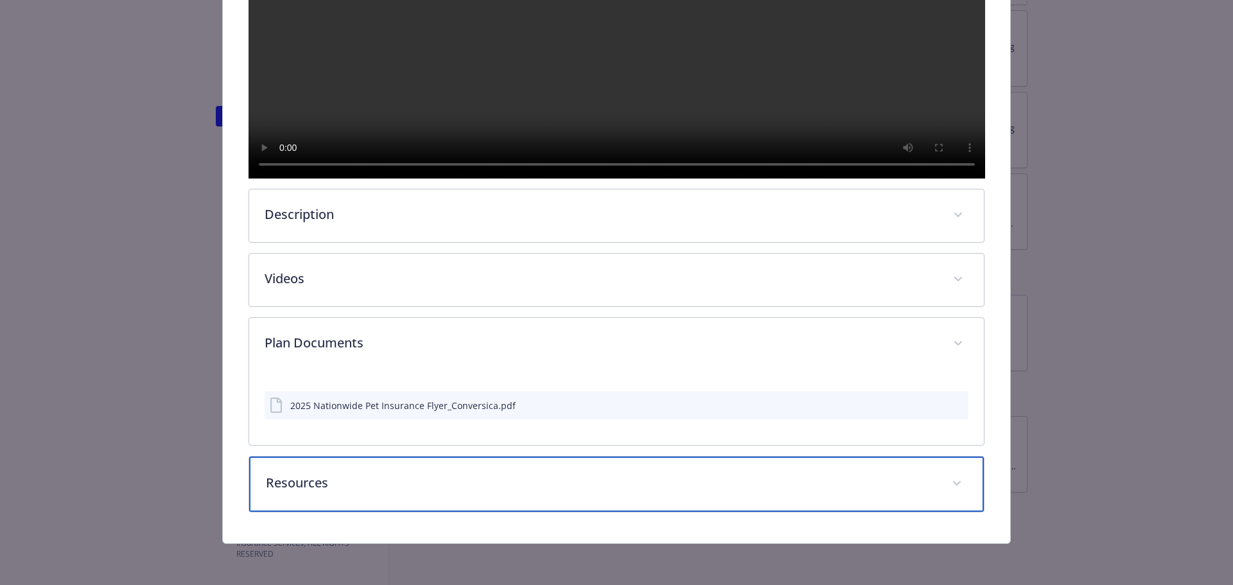
click at [311, 487] on p "Resources" at bounding box center [601, 482] width 671 height 19
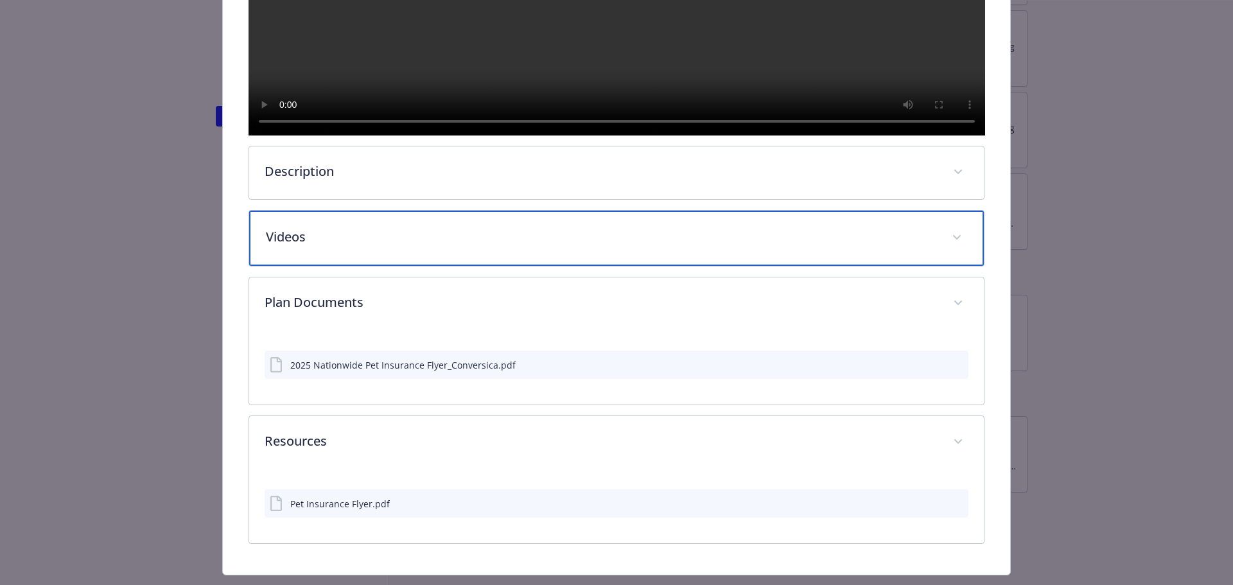
click at [313, 266] on div "Videos" at bounding box center [616, 238] width 735 height 55
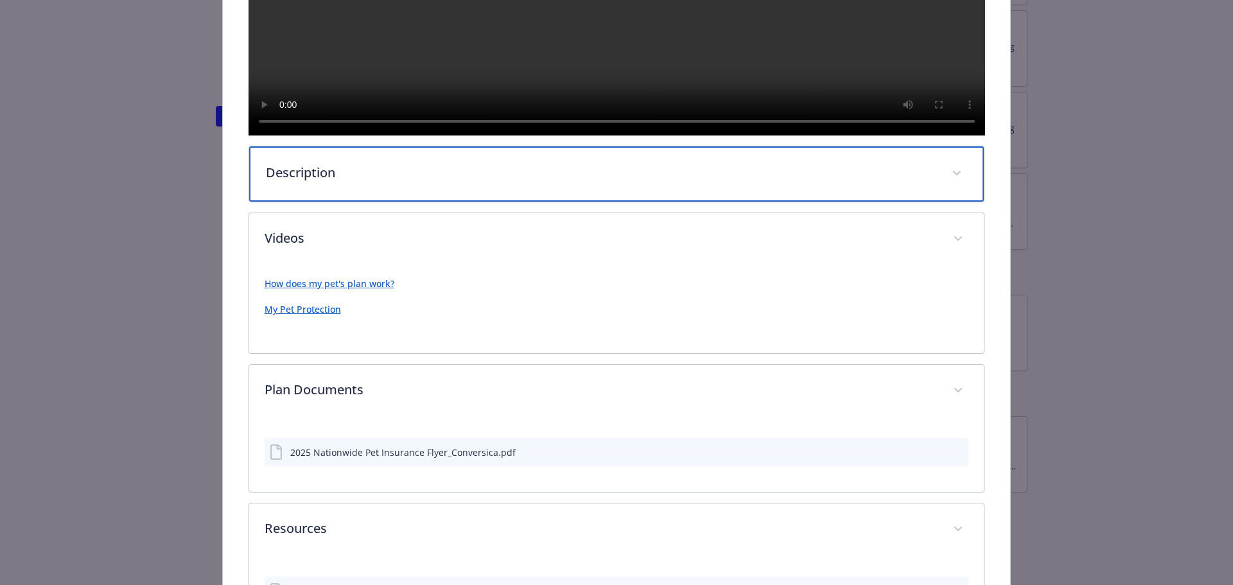
click at [311, 182] on p "Description" at bounding box center [601, 172] width 671 height 19
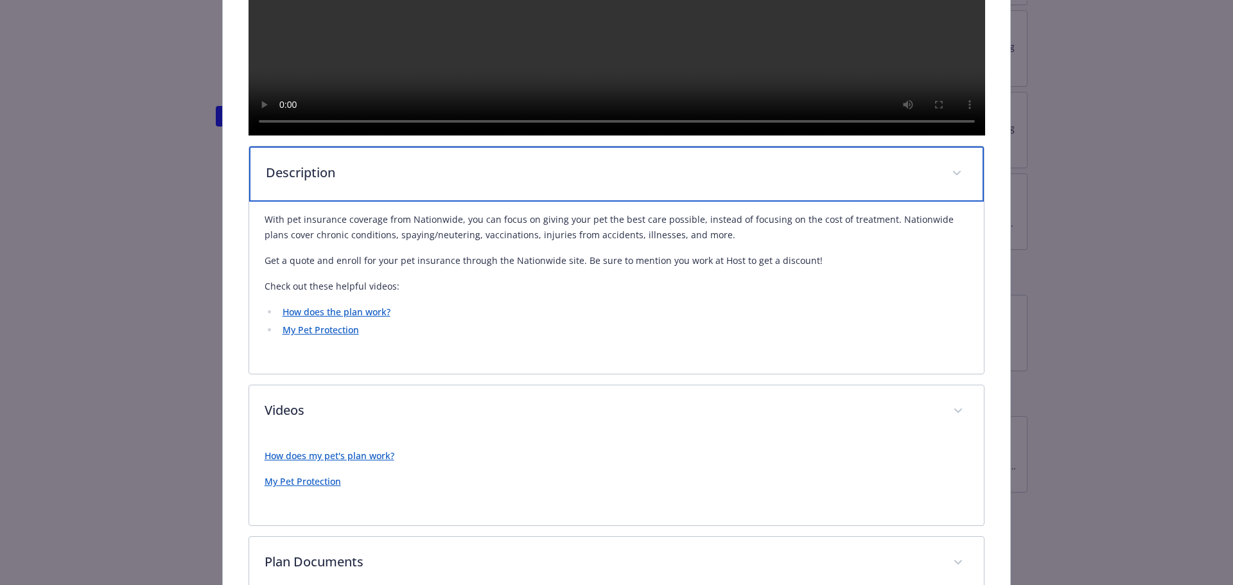
scroll to position [783, 0]
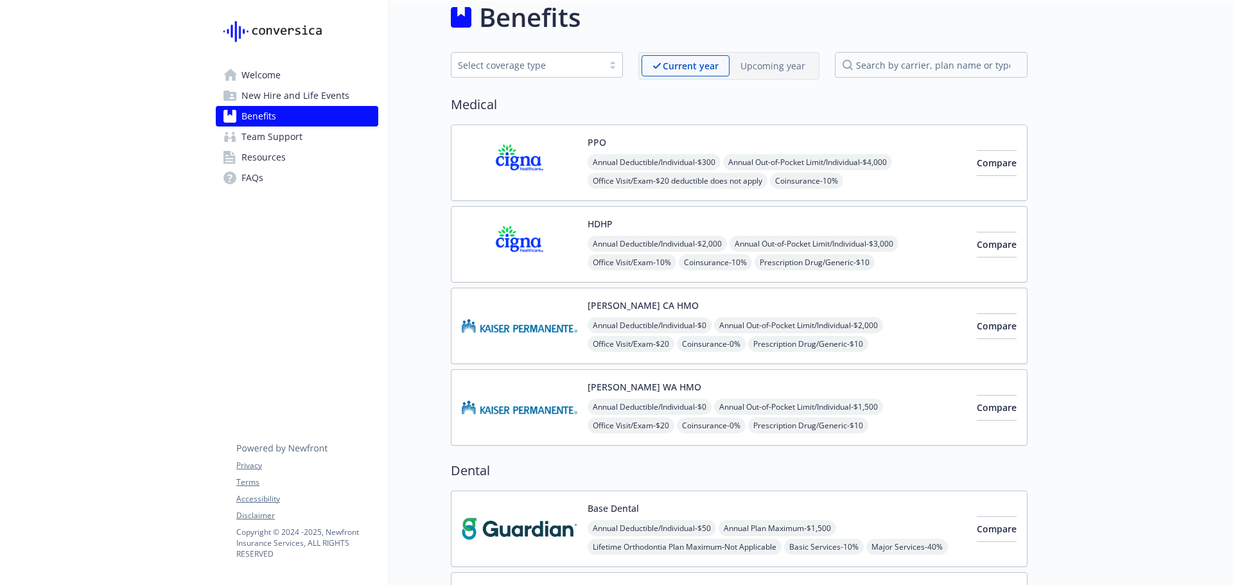
scroll to position [0, 10]
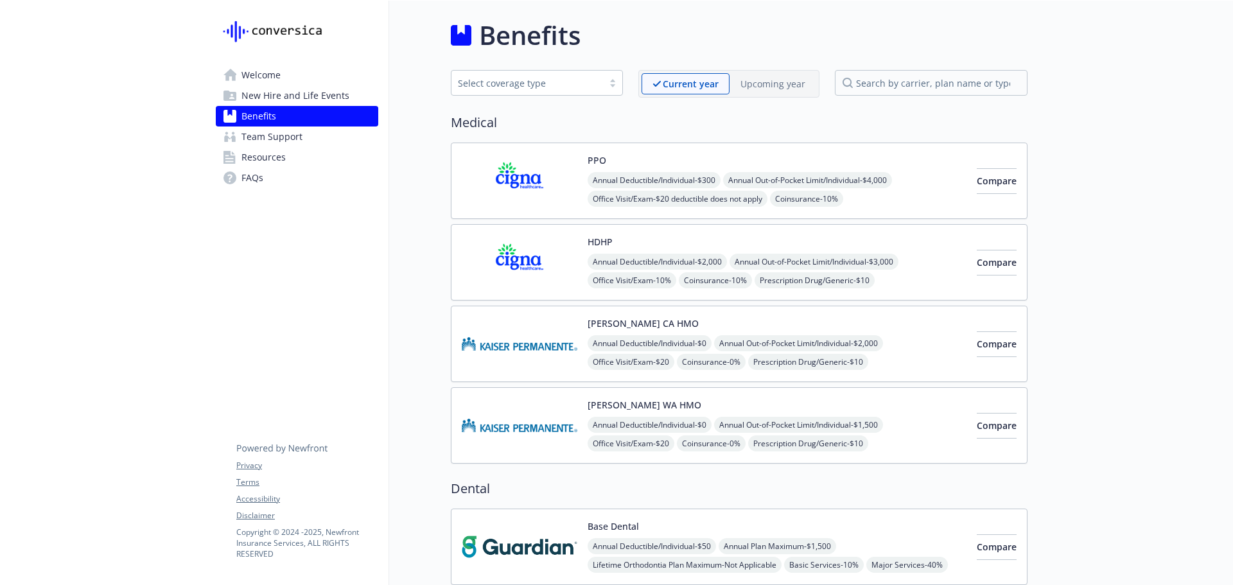
click at [670, 89] on p "Current year" at bounding box center [691, 83] width 56 height 13
click at [801, 89] on div "Upcoming year" at bounding box center [772, 83] width 87 height 21
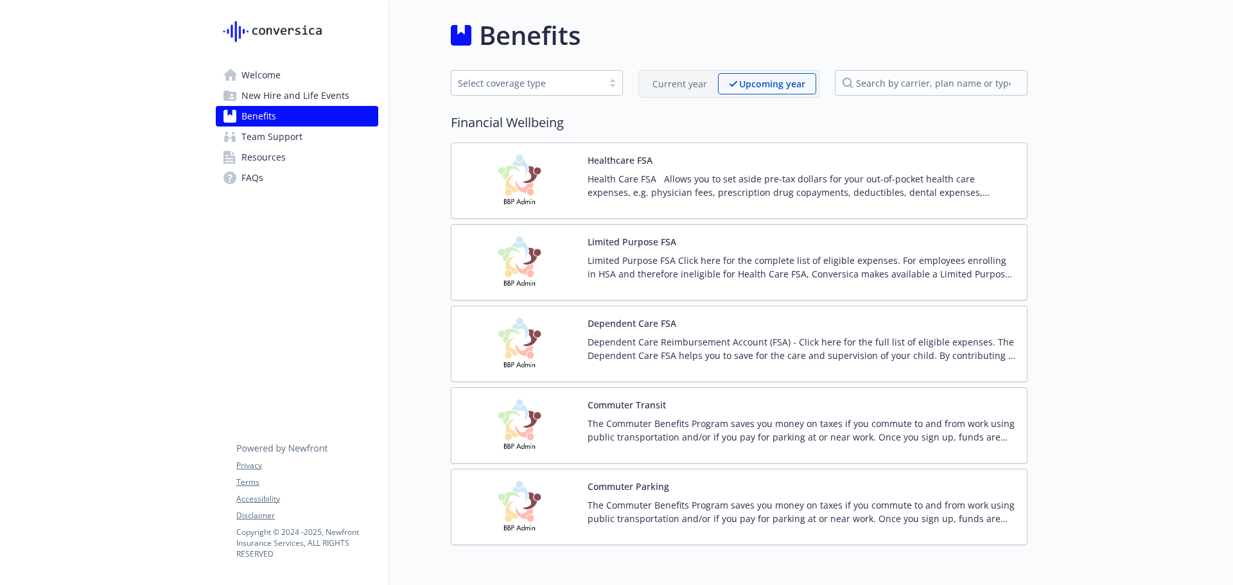
click at [685, 89] on p "Current year" at bounding box center [679, 83] width 55 height 13
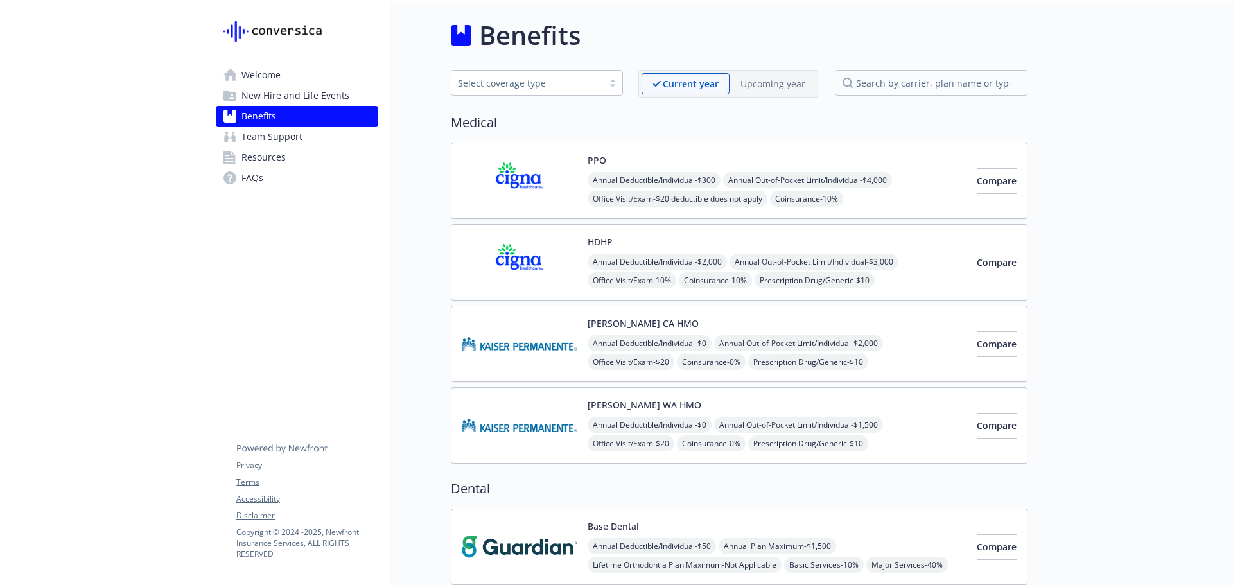
click at [250, 86] on span "New Hire and Life Events" at bounding box center [295, 95] width 108 height 21
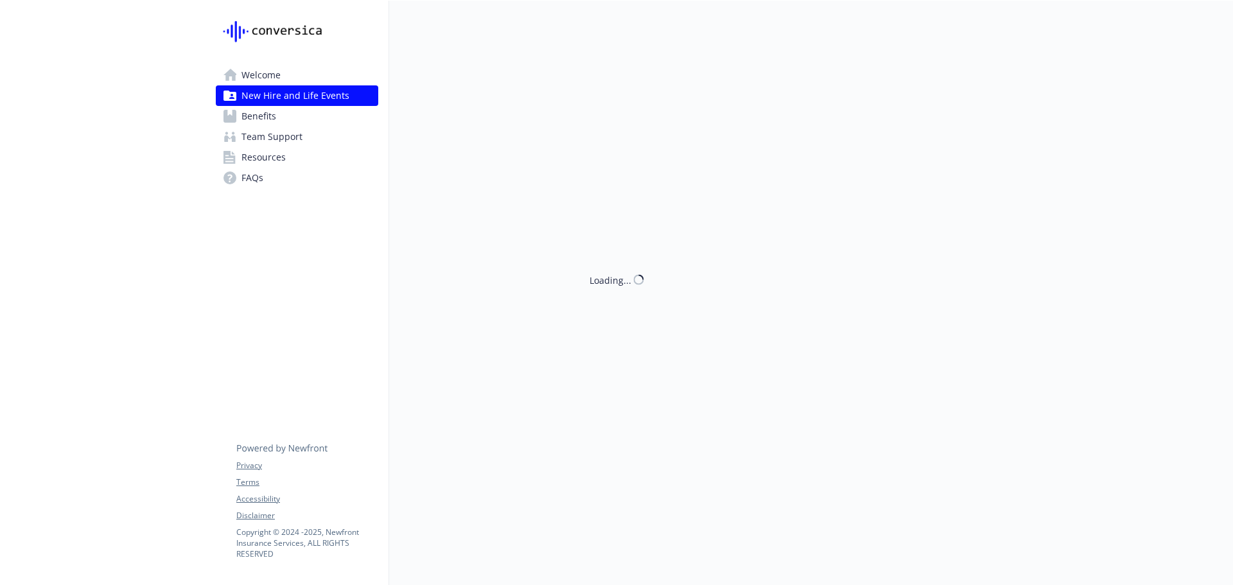
click at [244, 78] on span "Welcome" at bounding box center [260, 75] width 39 height 21
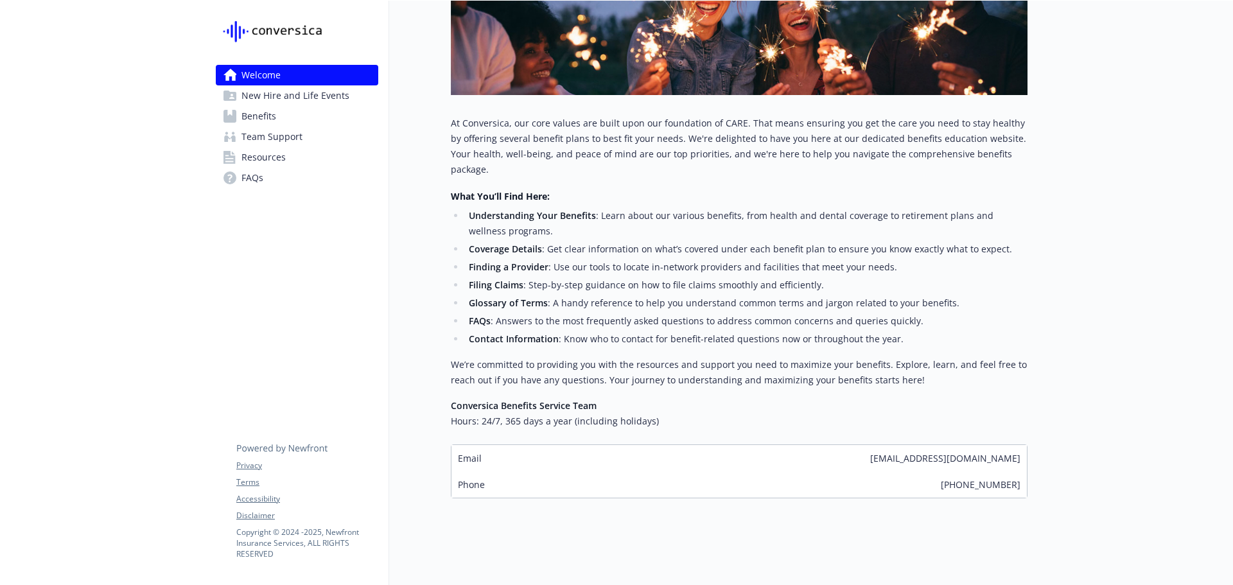
scroll to position [0, 10]
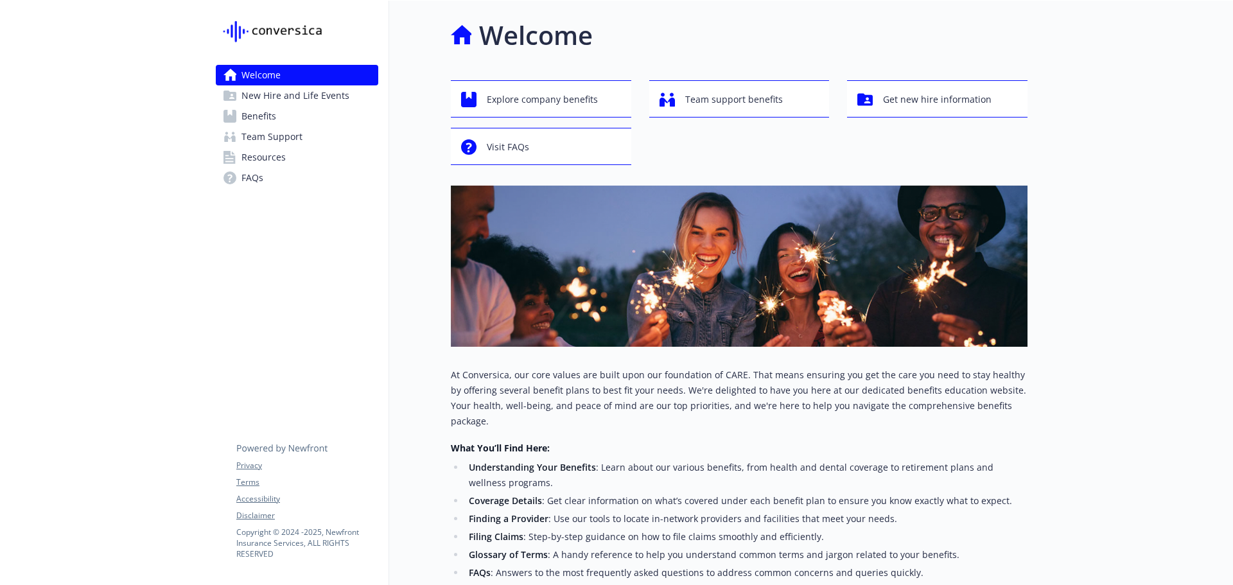
click at [279, 94] on span "New Hire and Life Events" at bounding box center [295, 95] width 108 height 21
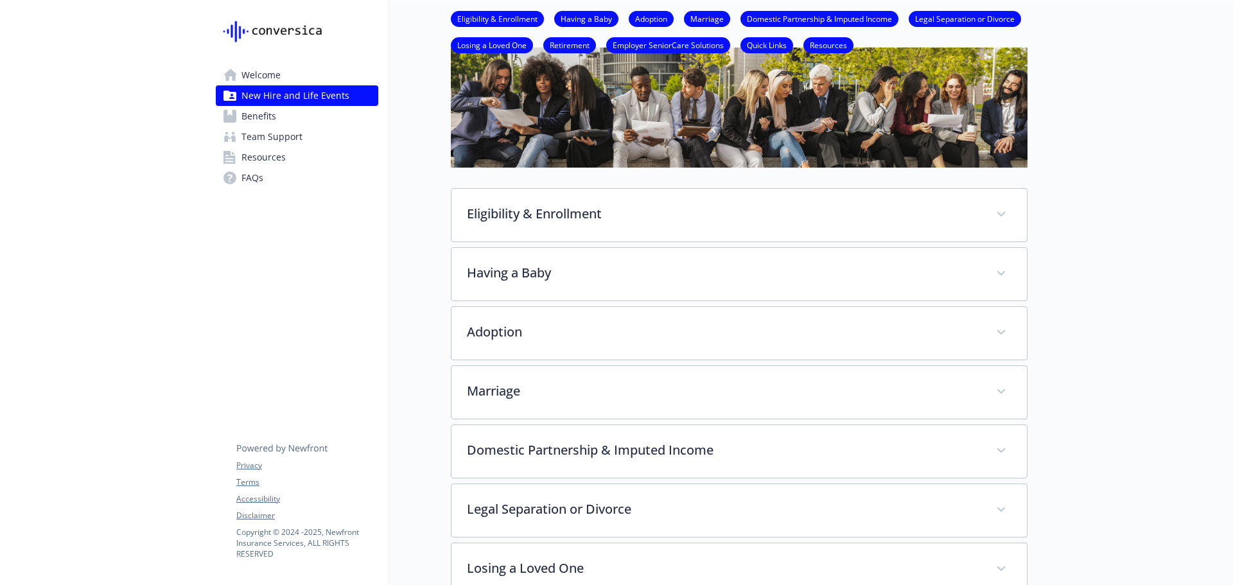
scroll to position [0, 10]
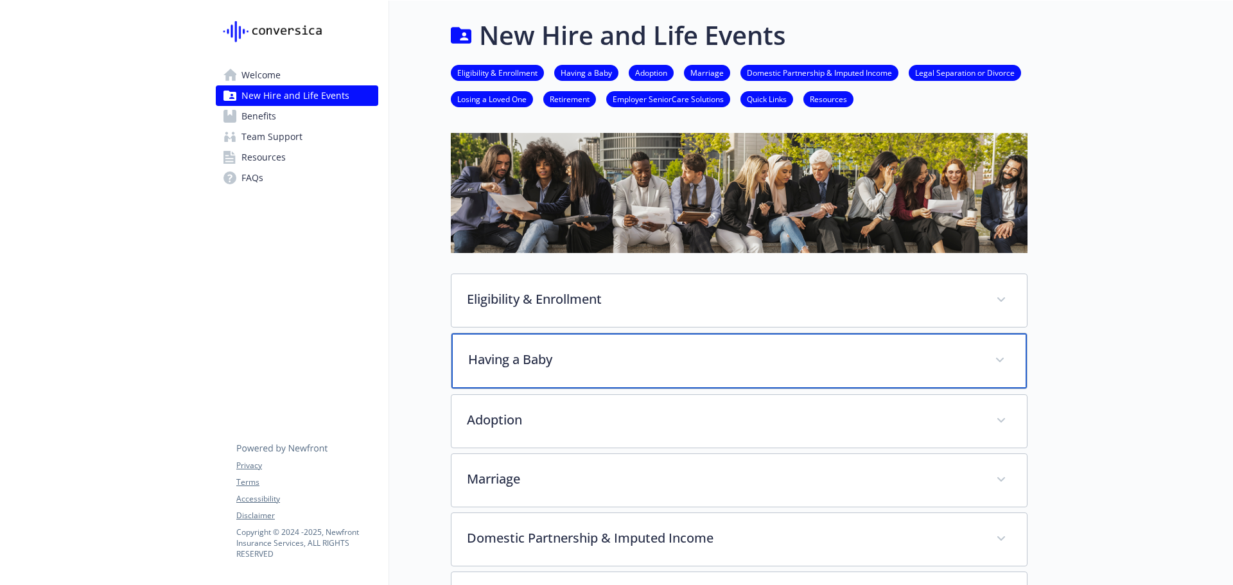
click at [559, 374] on div "Having a Baby" at bounding box center [738, 360] width 575 height 55
